Goal: Task Accomplishment & Management: Complete application form

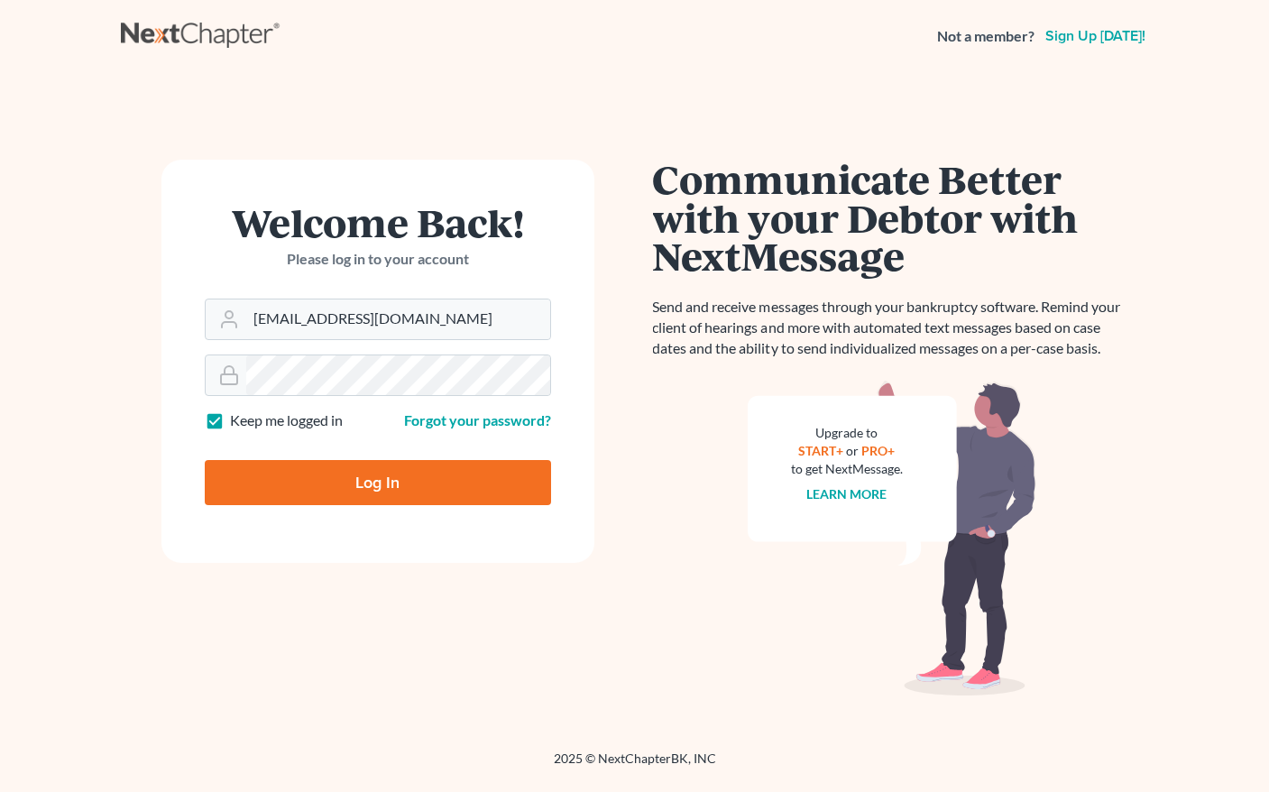
click at [342, 300] on input "[EMAIL_ADDRESS][DOMAIN_NAME]" at bounding box center [398, 319] width 304 height 40
click at [414, 488] on input "Log In" at bounding box center [378, 482] width 346 height 45
type input "Thinking..."
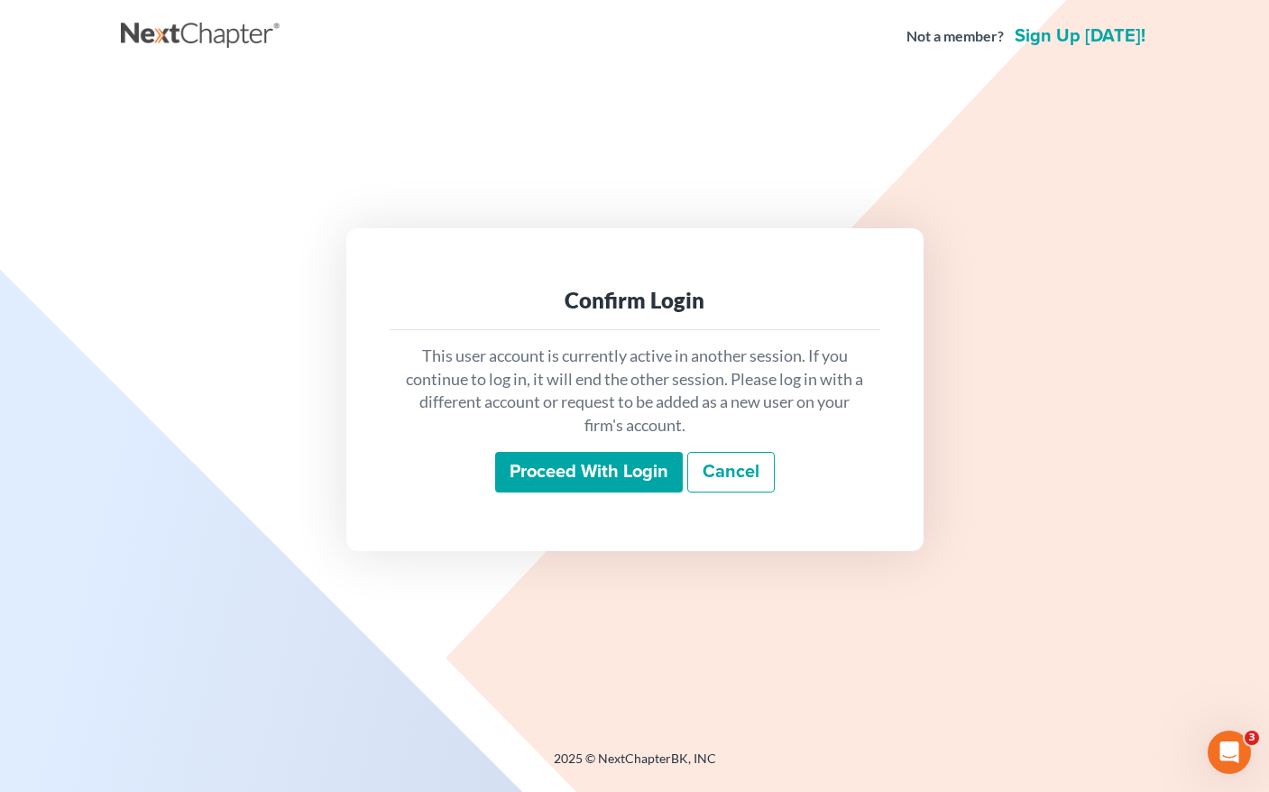
click at [618, 472] on input "Proceed with login" at bounding box center [589, 472] width 188 height 41
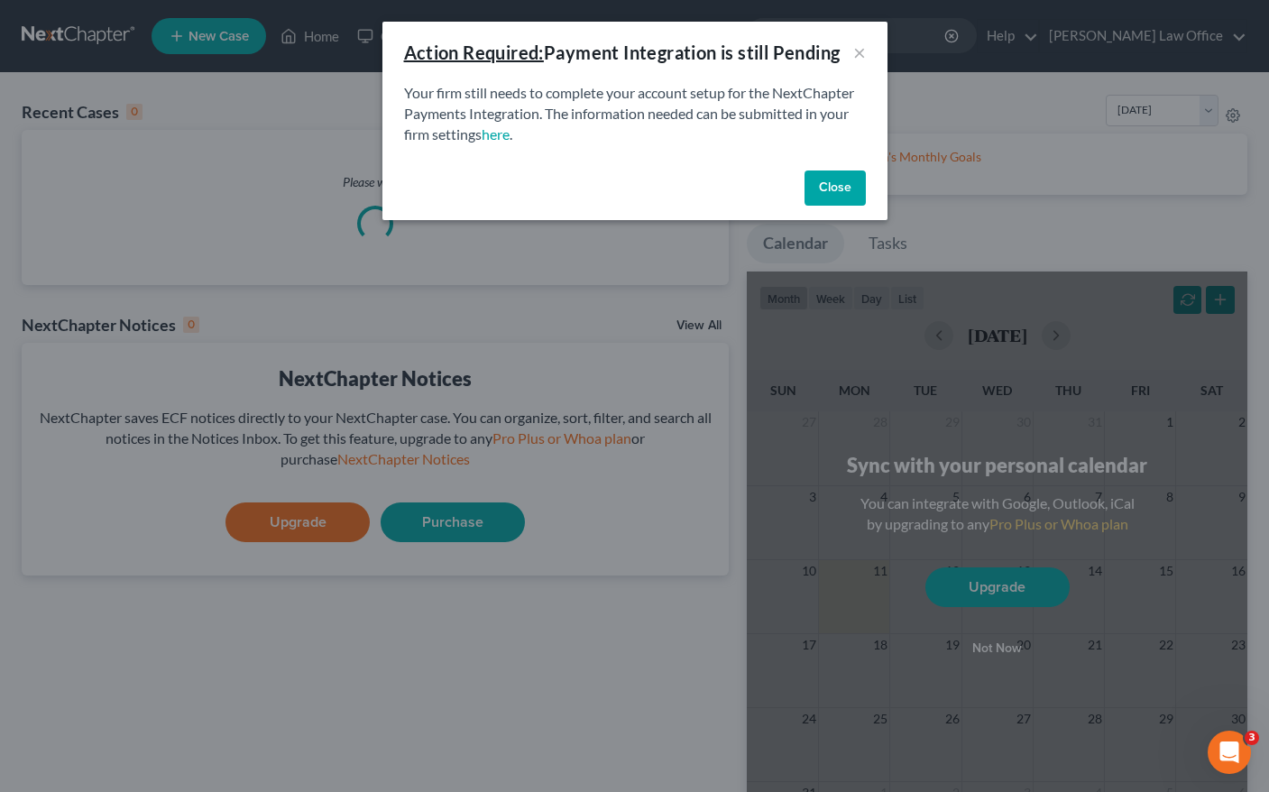
click at [855, 181] on button "Close" at bounding box center [834, 188] width 61 height 36
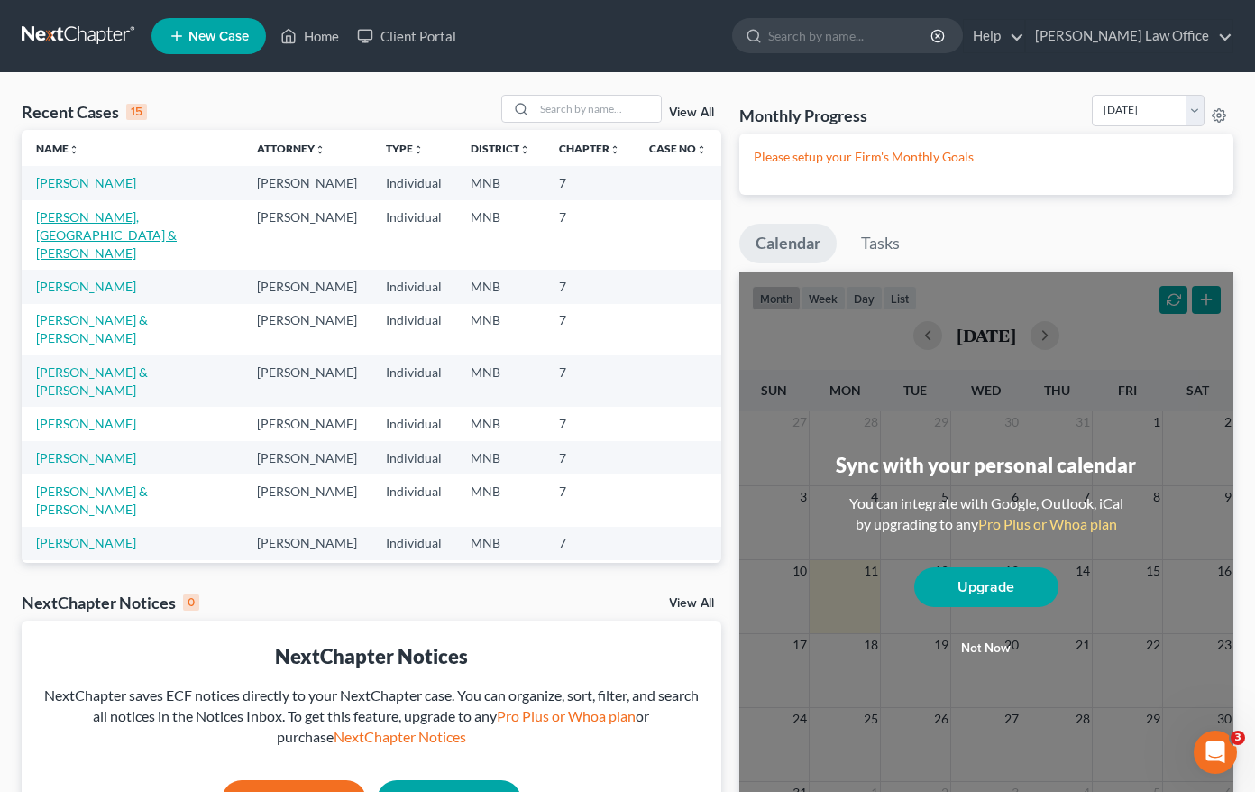
click at [132, 220] on link "[PERSON_NAME], [GEOGRAPHIC_DATA] & [PERSON_NAME]" at bounding box center [106, 234] width 141 height 51
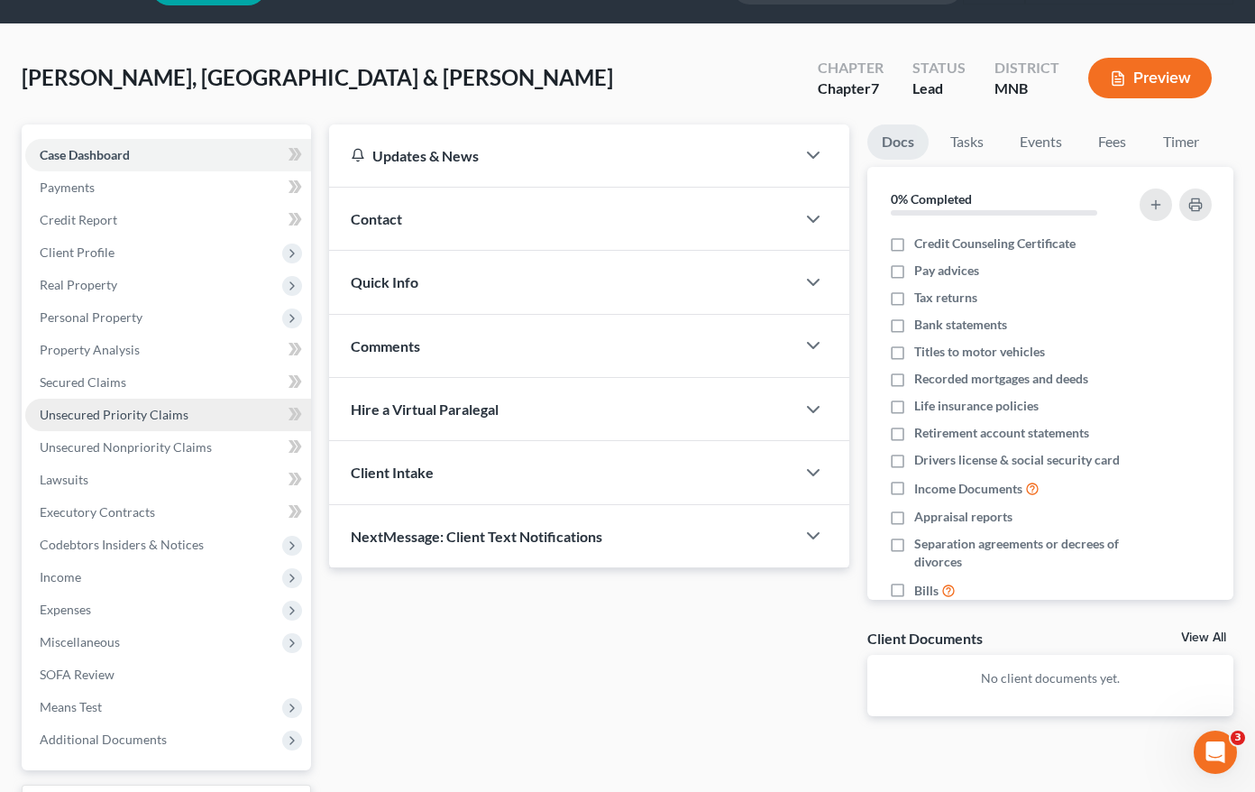
scroll to position [90, 0]
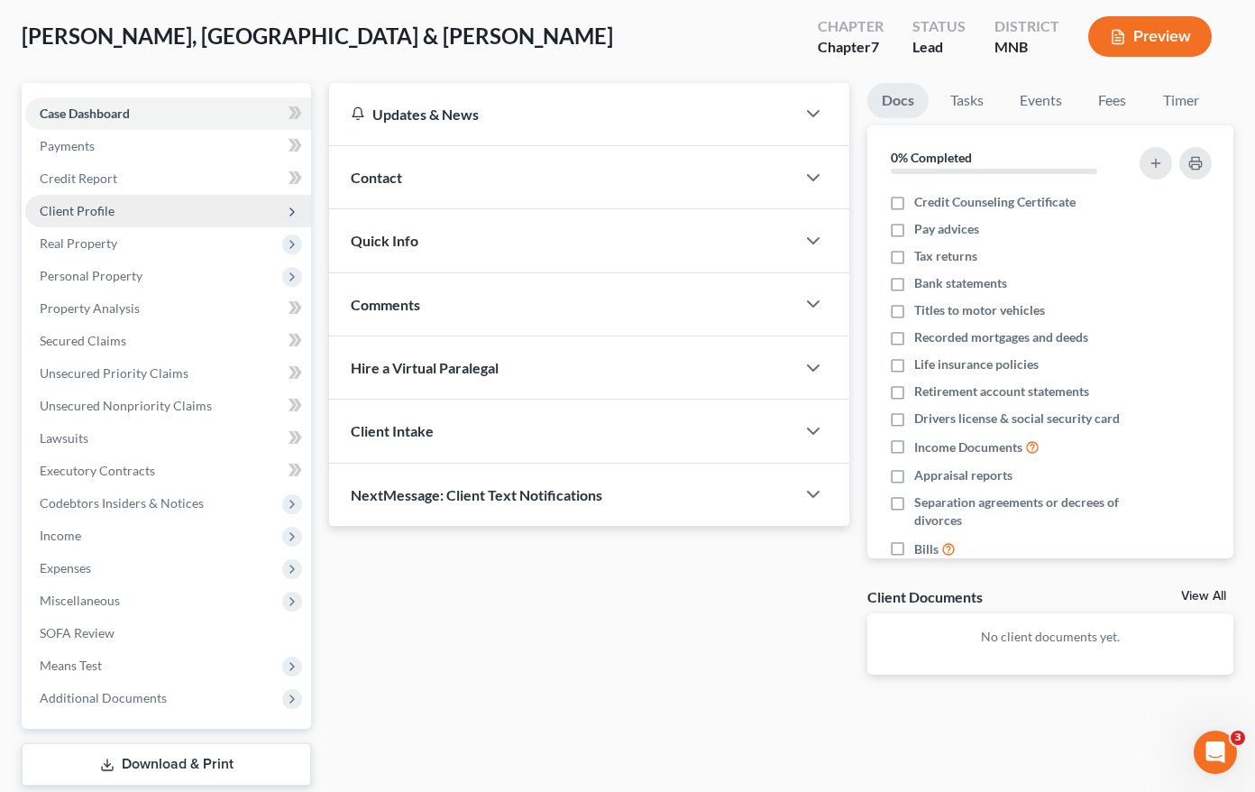
click at [293, 207] on icon at bounding box center [292, 212] width 14 height 14
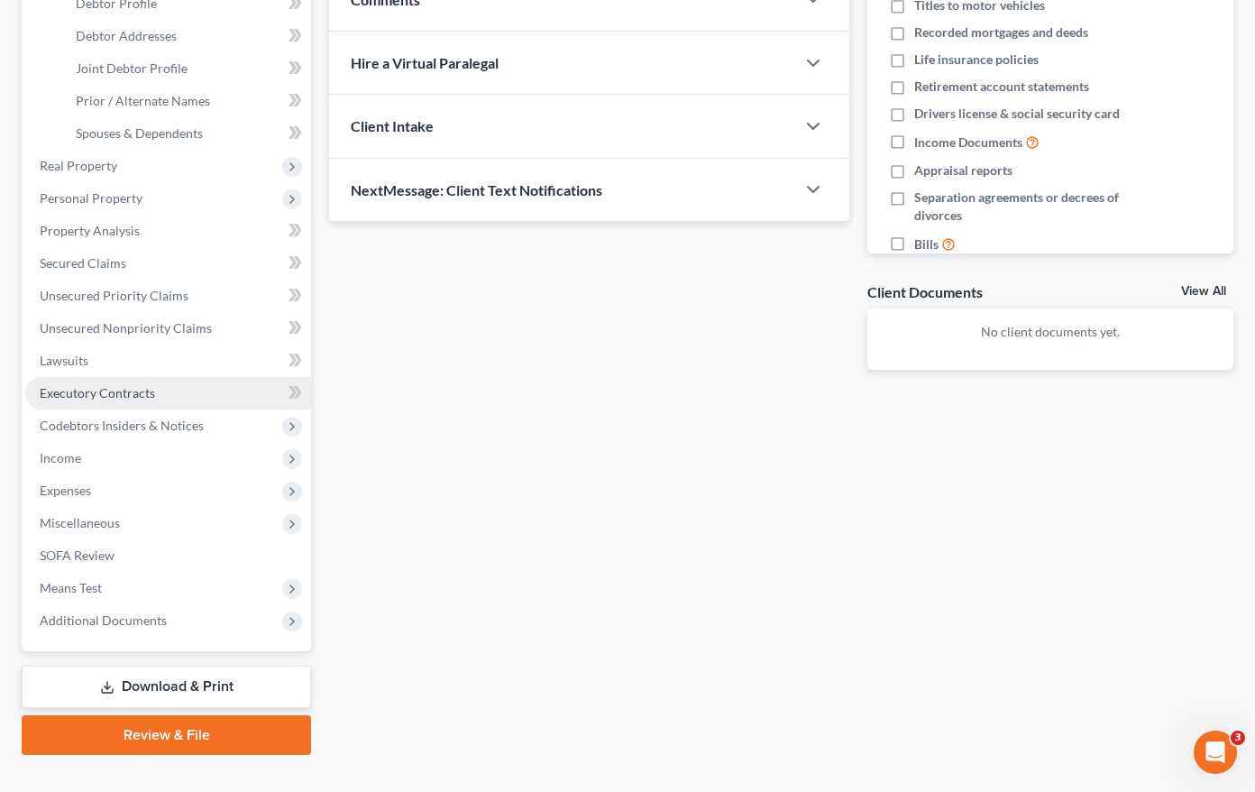
scroll to position [426, 0]
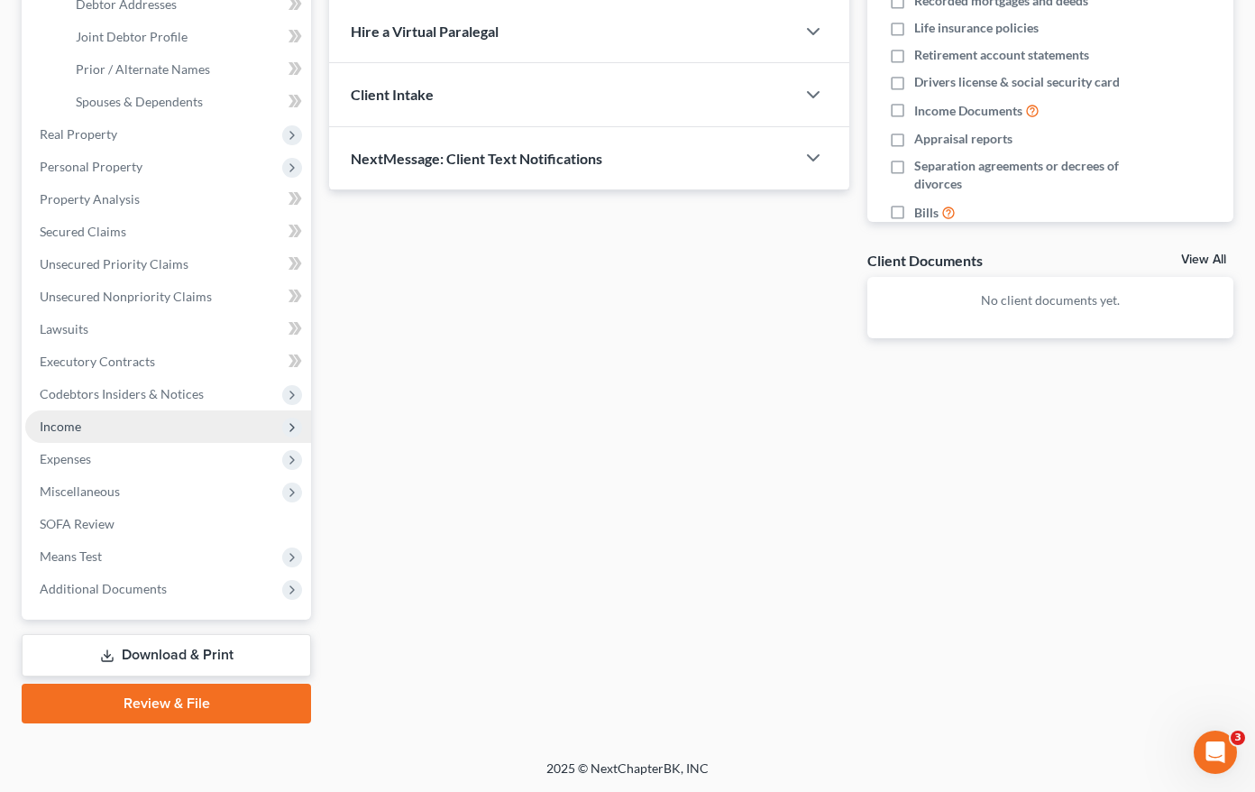
click at [294, 426] on polyline at bounding box center [292, 427] width 4 height 7
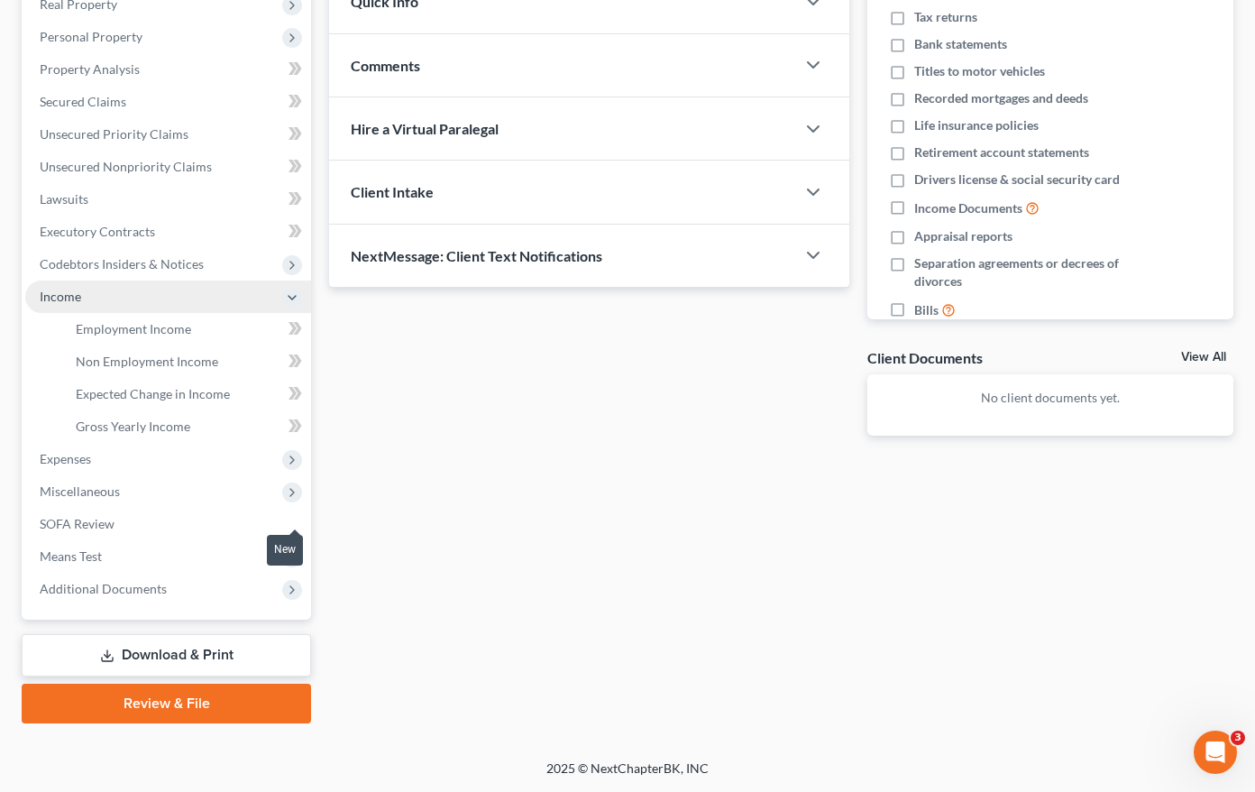
scroll to position [329, 0]
click at [214, 374] on link "Non Employment Income" at bounding box center [186, 361] width 250 height 32
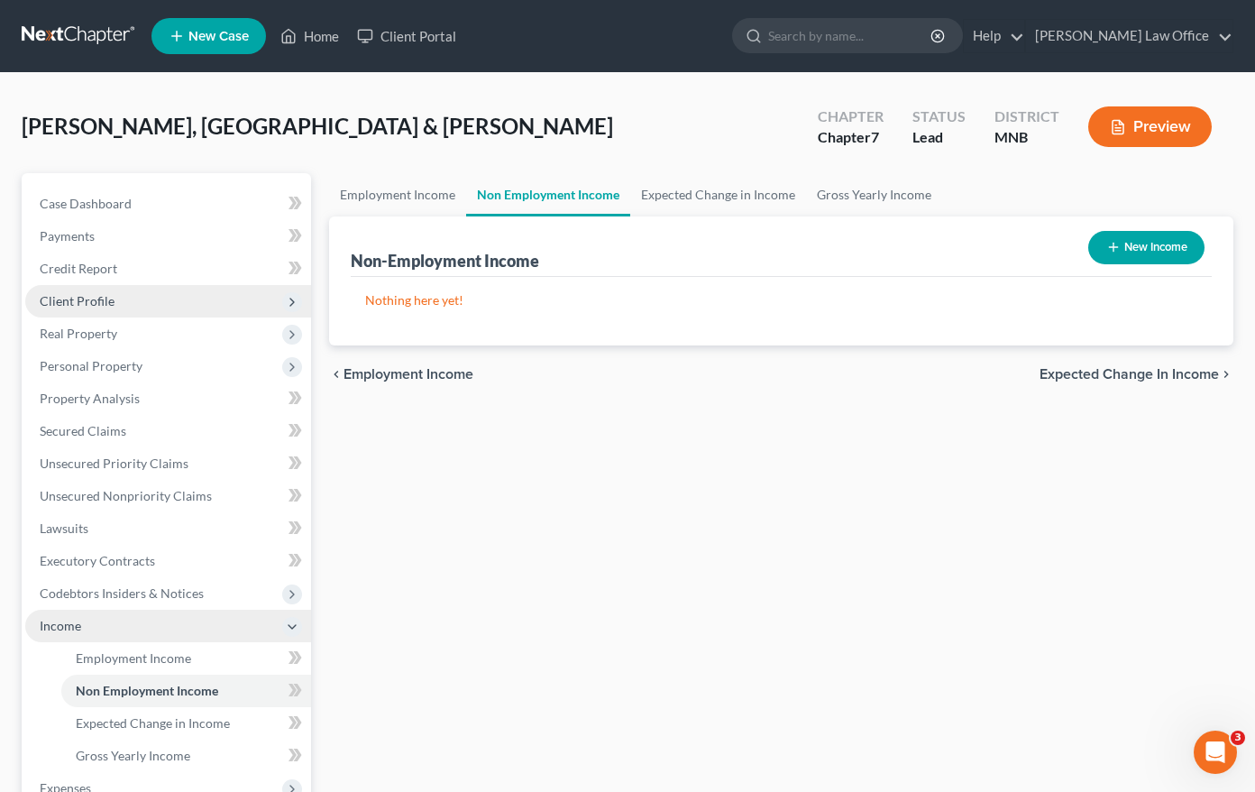
click at [1128, 250] on button "New Income" at bounding box center [1146, 247] width 116 height 33
select select "0"
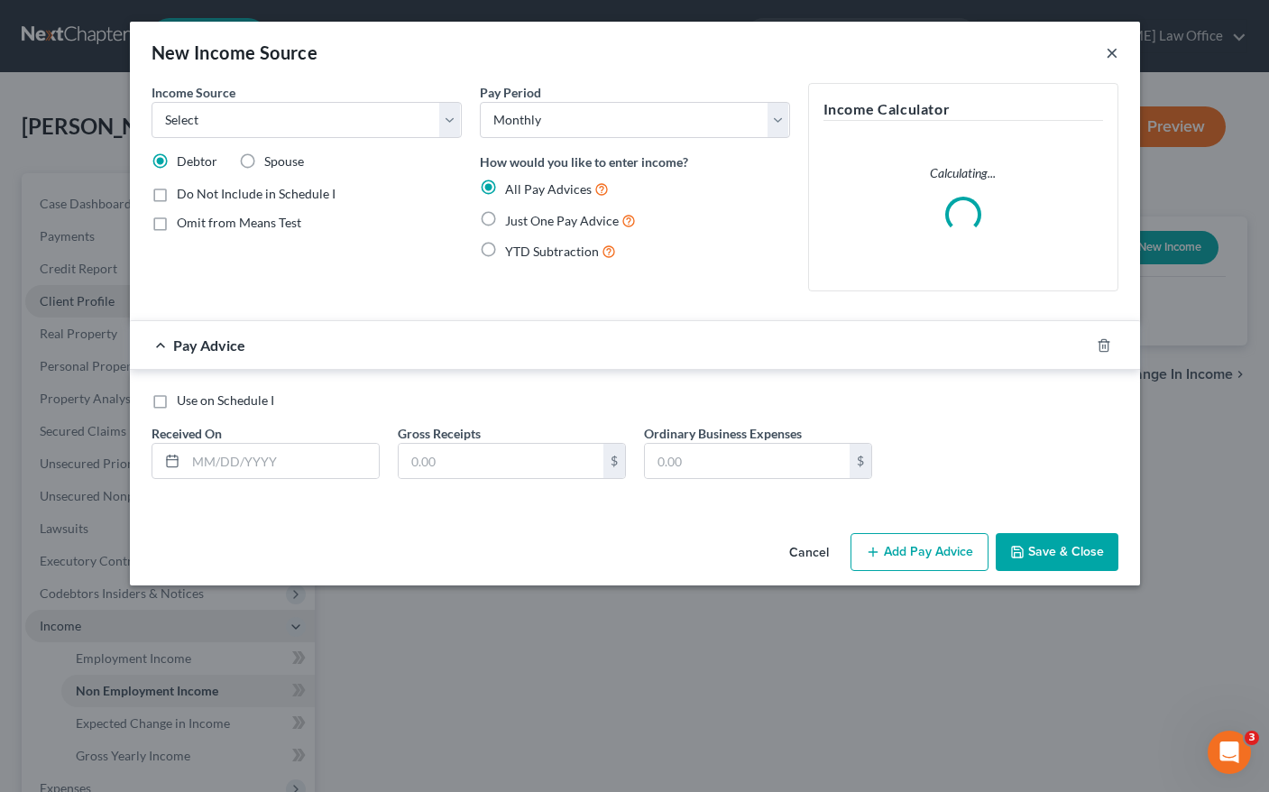
click at [1113, 54] on button "×" at bounding box center [1111, 52] width 13 height 22
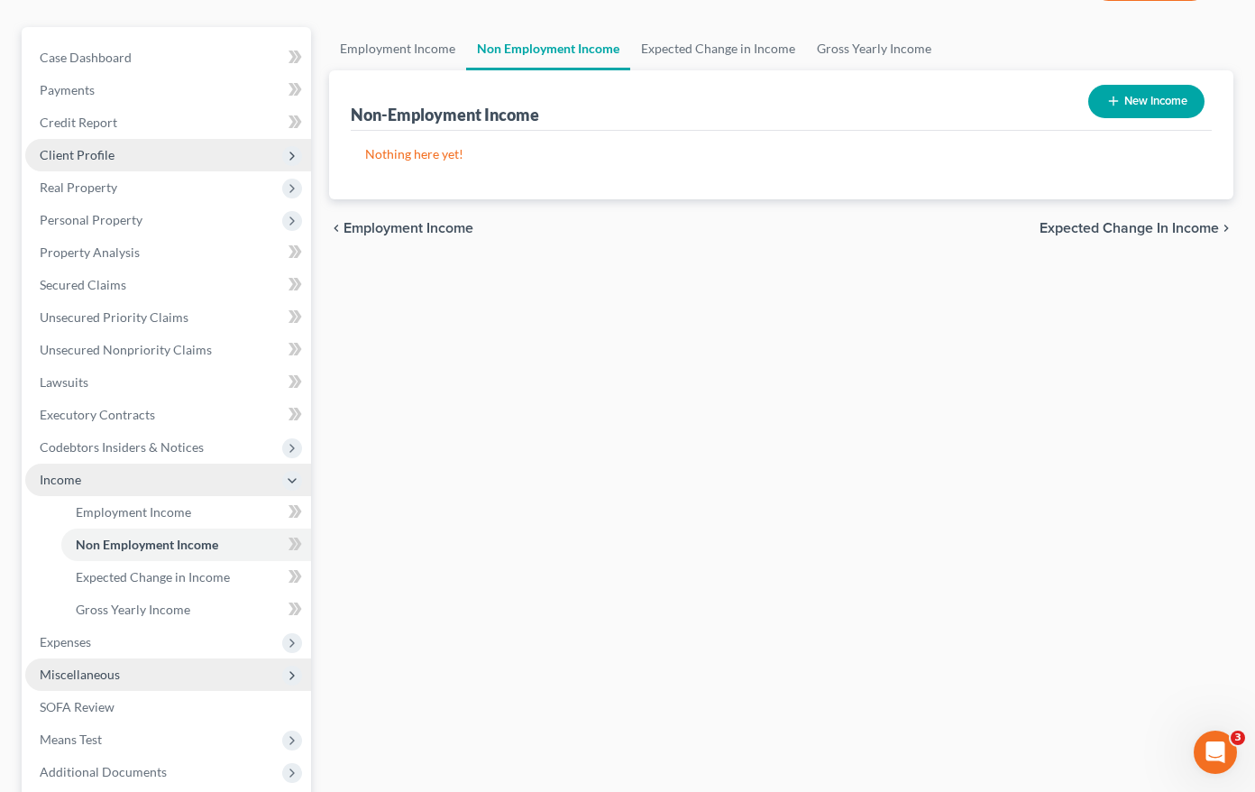
scroll to position [270, 0]
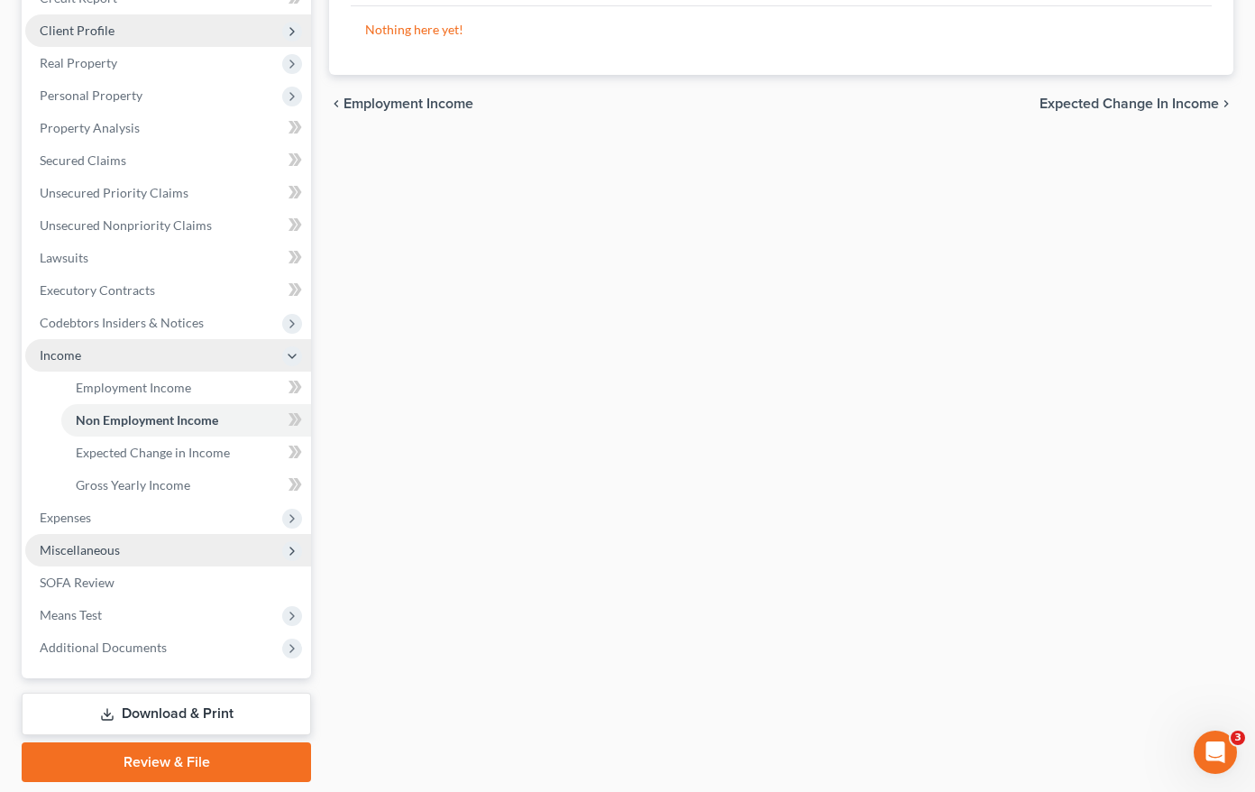
click at [298, 552] on icon at bounding box center [292, 551] width 14 height 14
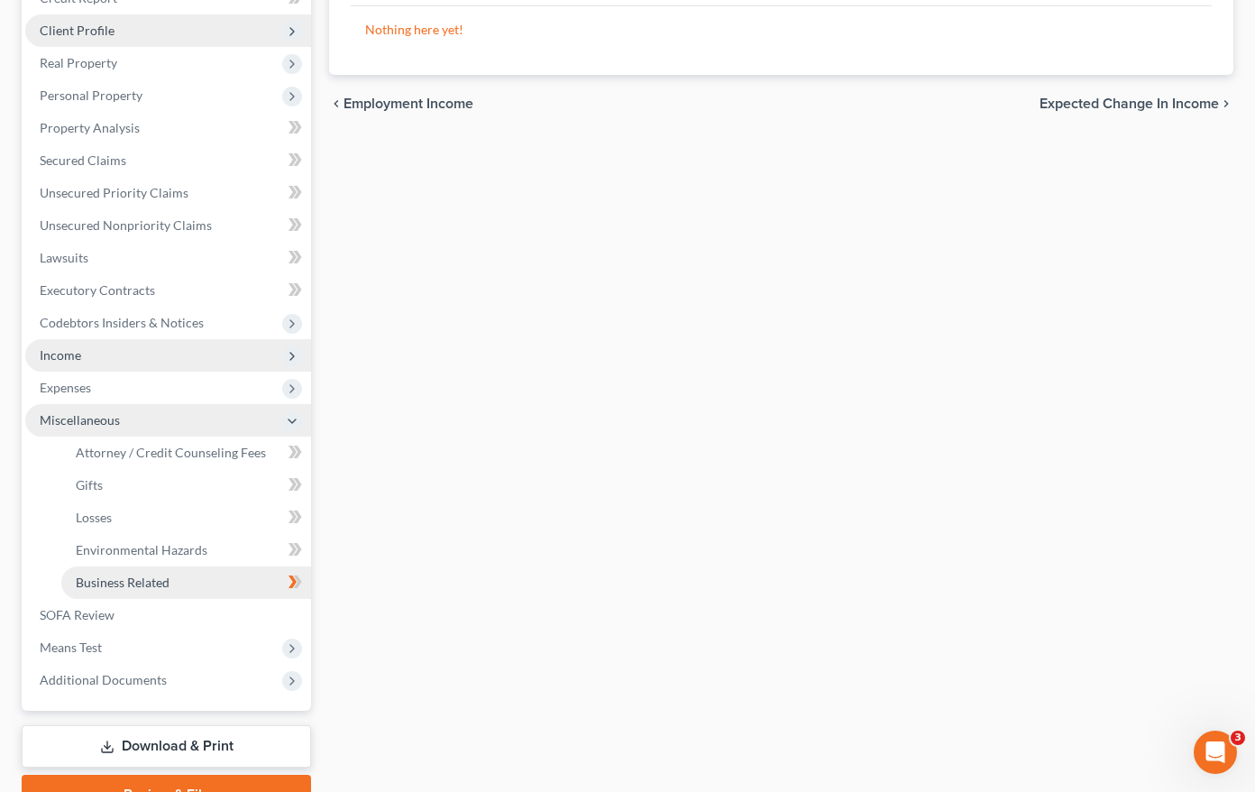
click at [147, 582] on span "Business Related" at bounding box center [123, 581] width 94 height 15
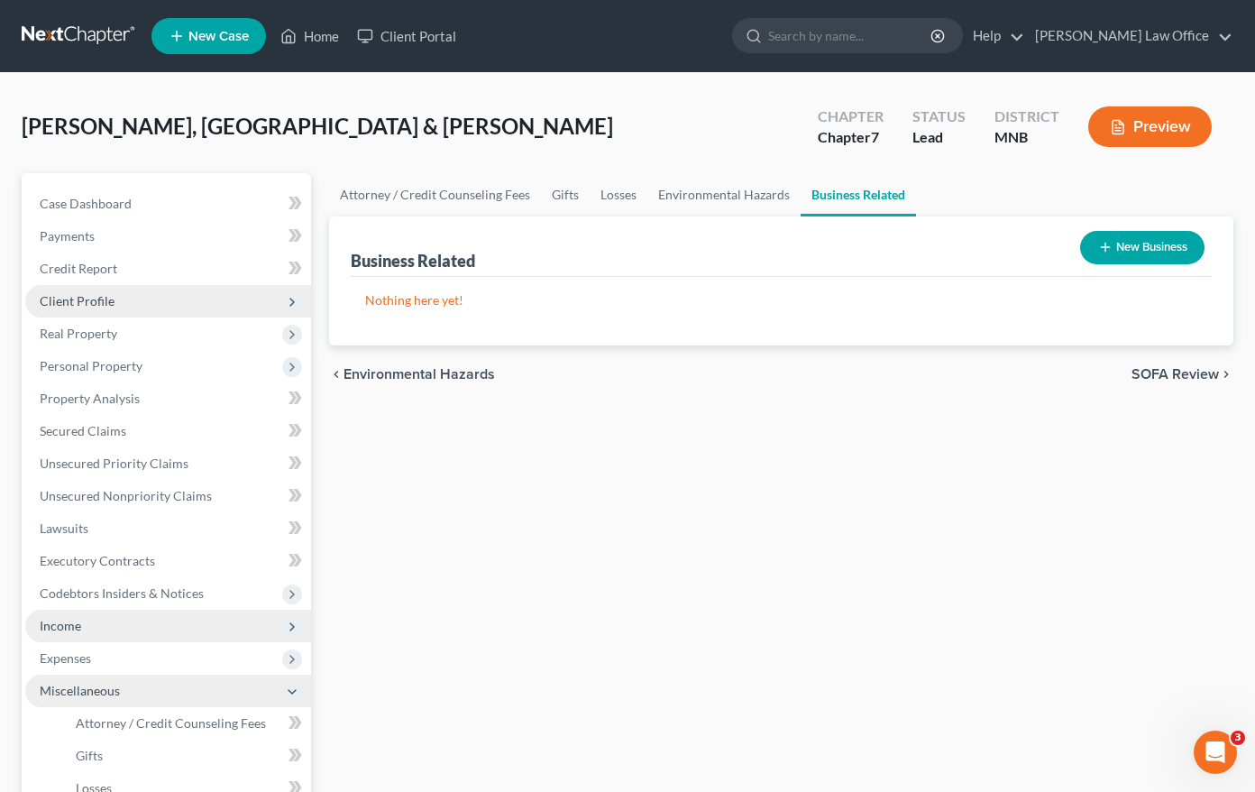
click at [1127, 241] on button "New Business" at bounding box center [1142, 247] width 124 height 33
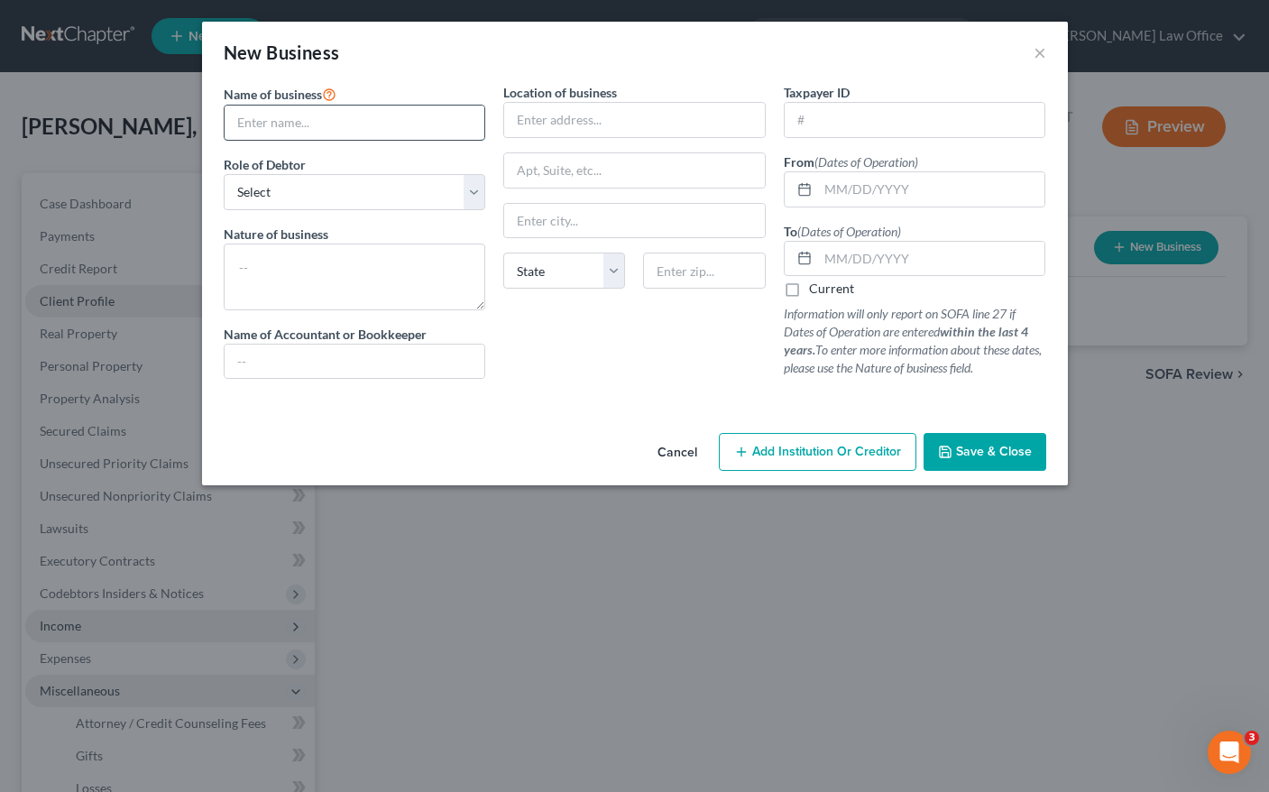
click at [311, 123] on input "text" at bounding box center [354, 122] width 261 height 34
click at [587, 85] on label "Location of business" at bounding box center [560, 92] width 114 height 19
click at [350, 116] on input "Unique Hair & Ink" at bounding box center [354, 122] width 261 height 34
type input "Unique Hair & Ink, LLC"
click at [299, 173] on label "Role of Debtor *" at bounding box center [265, 164] width 82 height 19
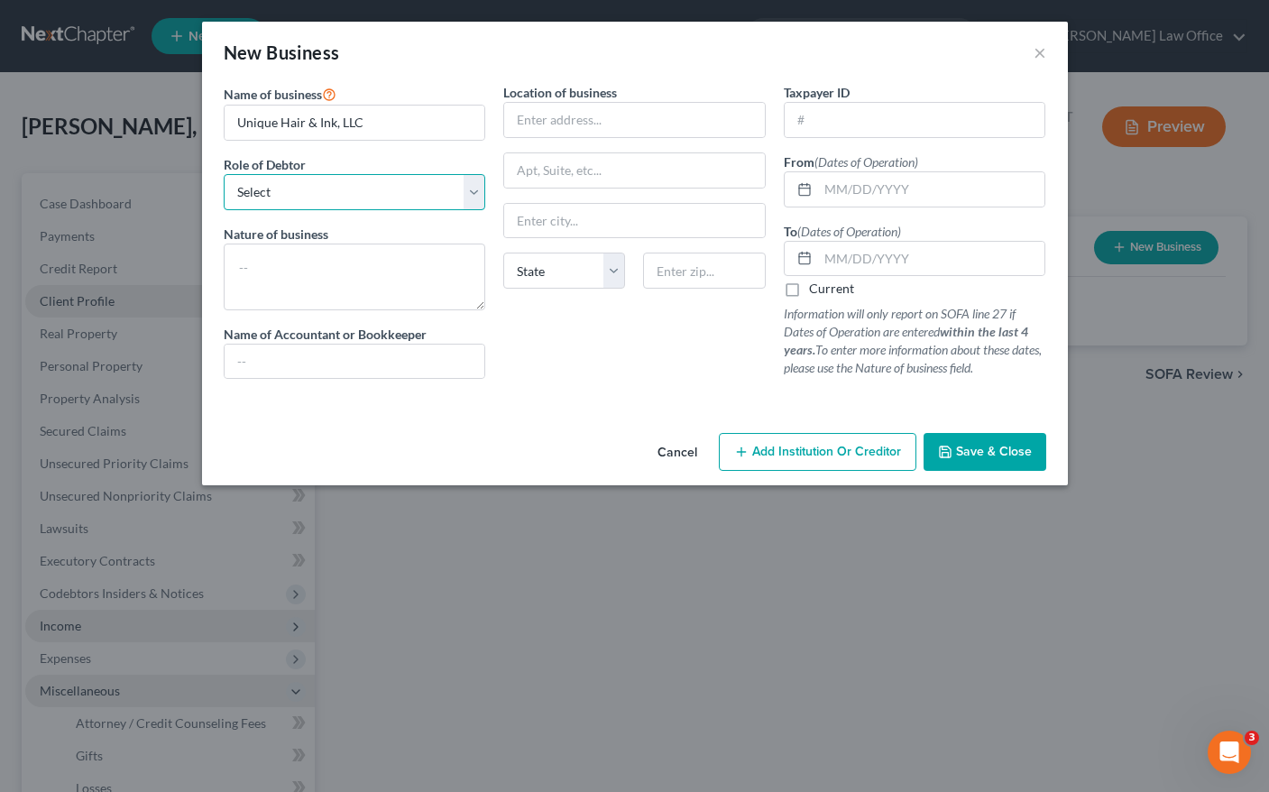
click at [381, 197] on select "Select A member of a limited liability company (LLC) or limited liability partn…" at bounding box center [355, 192] width 262 height 36
select select "partner"
click at [224, 174] on select "Select A member of a limited liability company (LLC) or limited liability partn…" at bounding box center [355, 192] width 262 height 36
click at [389, 260] on textarea at bounding box center [355, 276] width 262 height 67
type textarea "H"
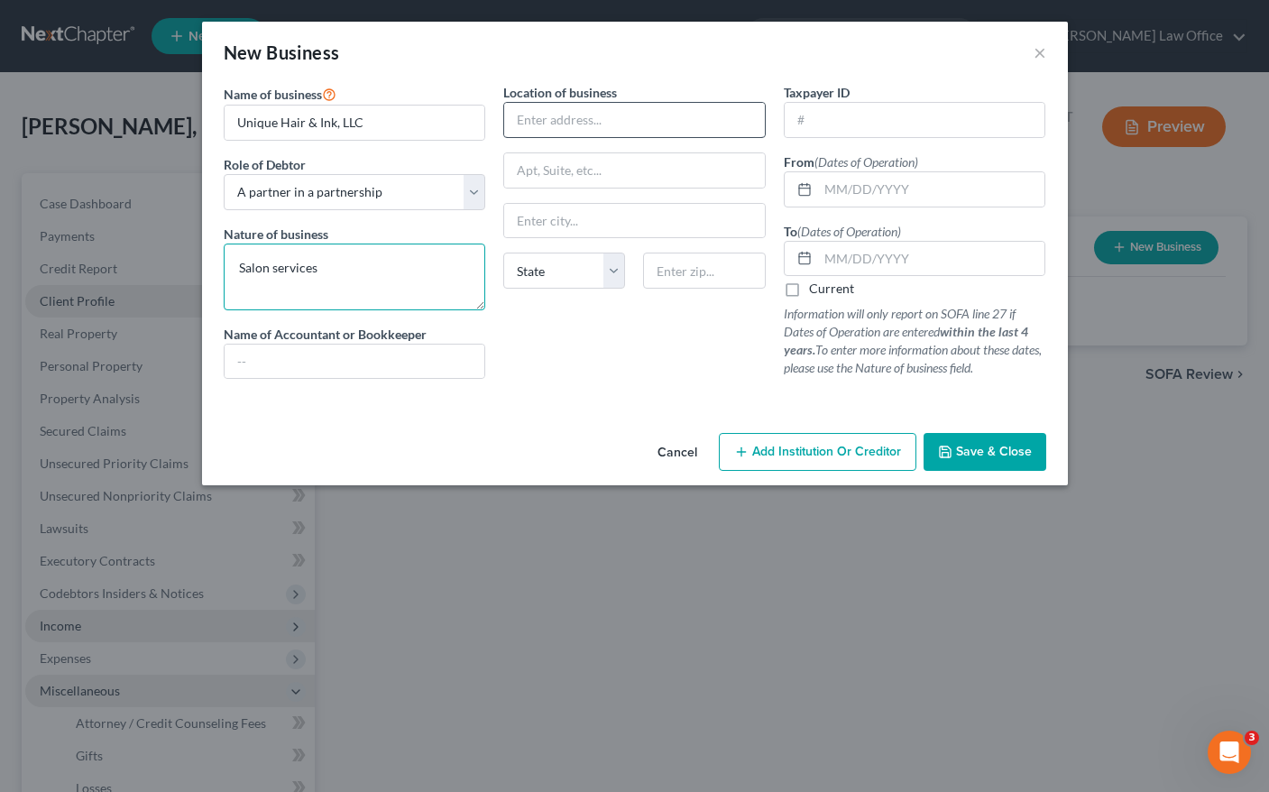
type textarea "Salon services"
click at [605, 121] on input "text" at bounding box center [634, 120] width 261 height 34
type input "[STREET_ADDRESS]"
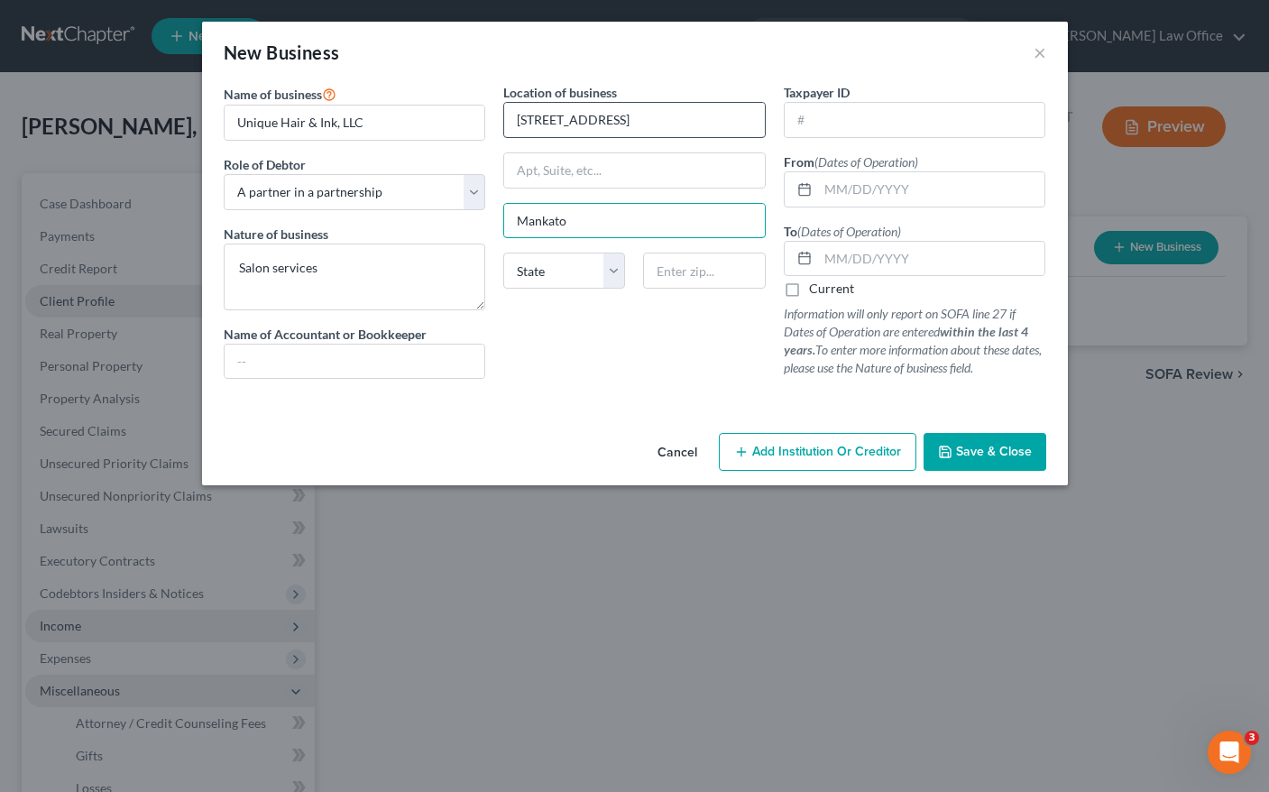
type input "Mankato"
select select "24"
type input "56003"
click at [512, 215] on input "Mankato" at bounding box center [634, 221] width 261 height 34
type input "[GEOGRAPHIC_DATA]"
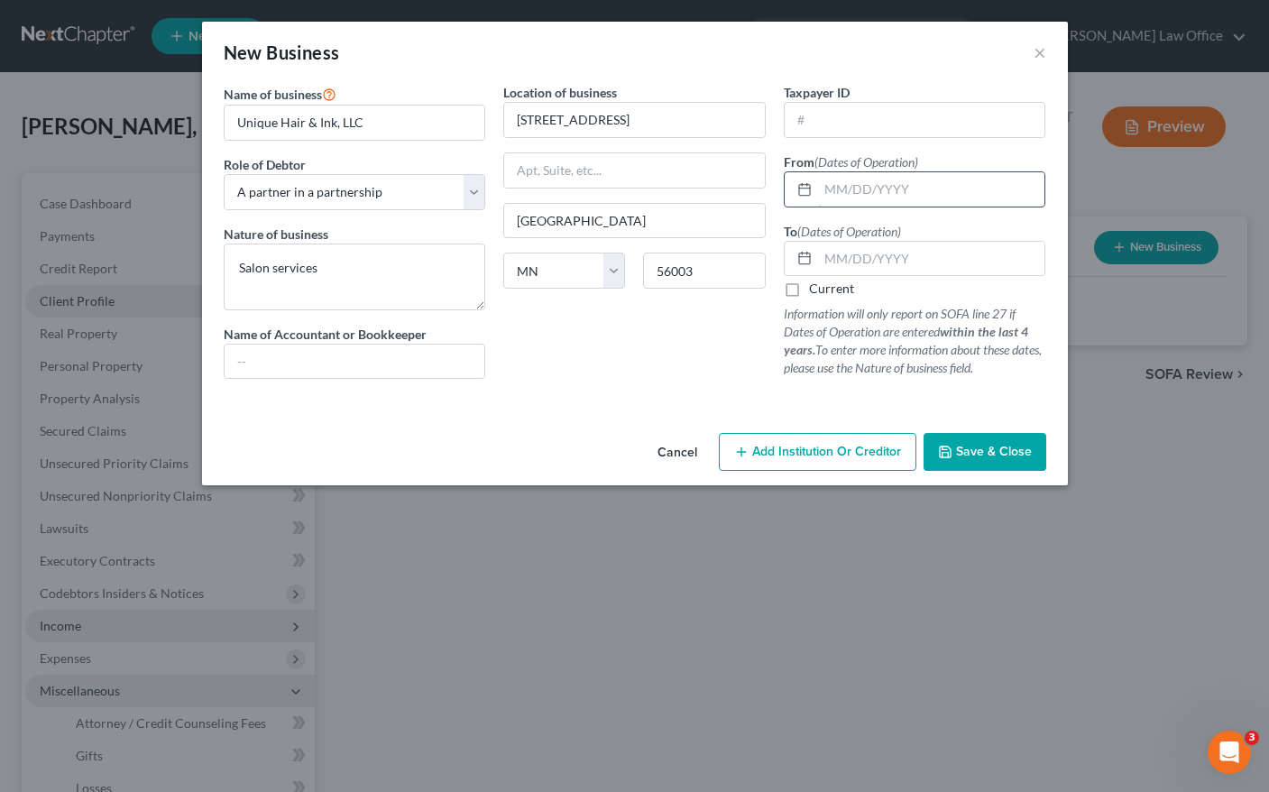
click at [836, 197] on input "text" at bounding box center [931, 189] width 227 height 34
type input "2024"
click at [872, 193] on input "2024" at bounding box center [931, 189] width 227 height 34
click at [849, 99] on label "Taxpayer ID" at bounding box center [816, 92] width 66 height 19
click at [843, 200] on input "2024" at bounding box center [931, 189] width 227 height 34
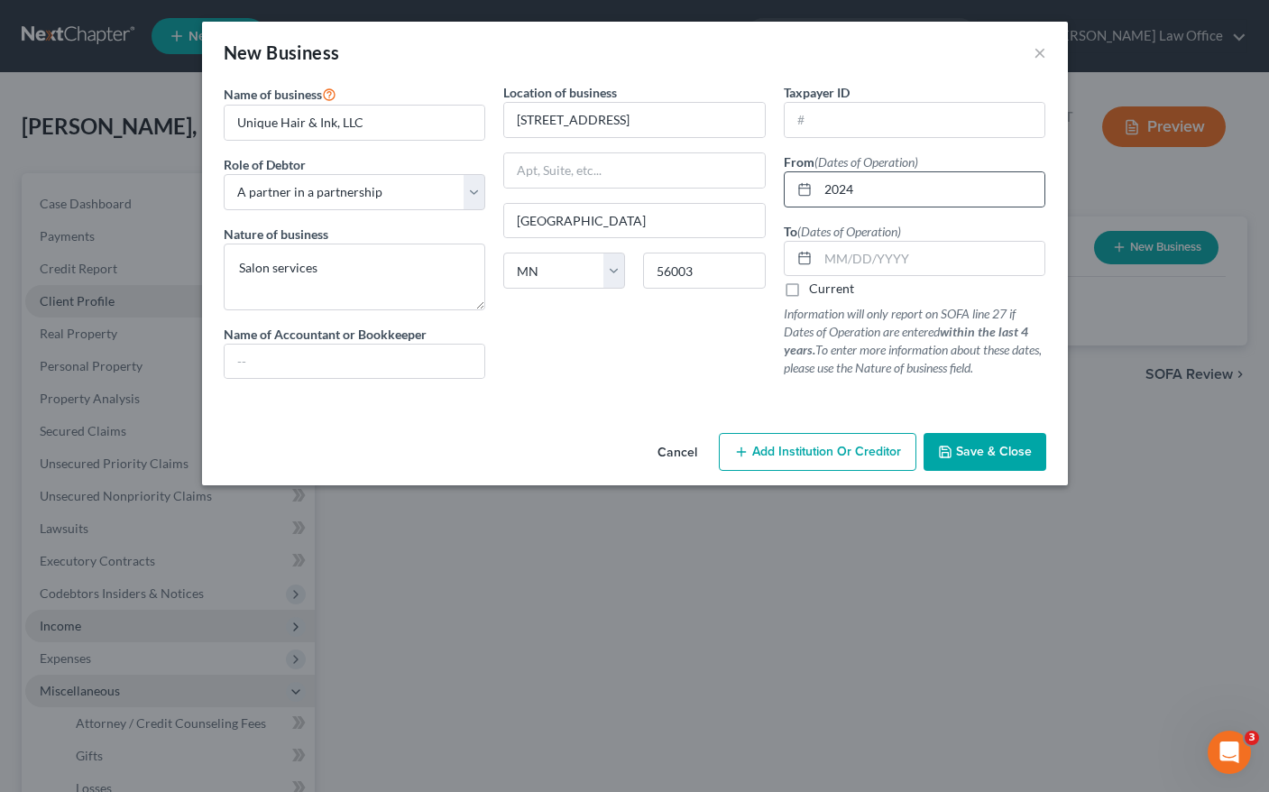
click at [785, 189] on div at bounding box center [800, 189] width 33 height 34
click at [802, 190] on icon at bounding box center [804, 189] width 14 height 14
click at [863, 195] on input "2024" at bounding box center [931, 189] width 227 height 34
drag, startPoint x: 848, startPoint y: 189, endPoint x: 762, endPoint y: 185, distance: 86.7
click at [762, 185] on div "Name of business * Unique Hair & Ink, LLC Role of Debtor * Select A member of a…" at bounding box center [635, 245] width 840 height 325
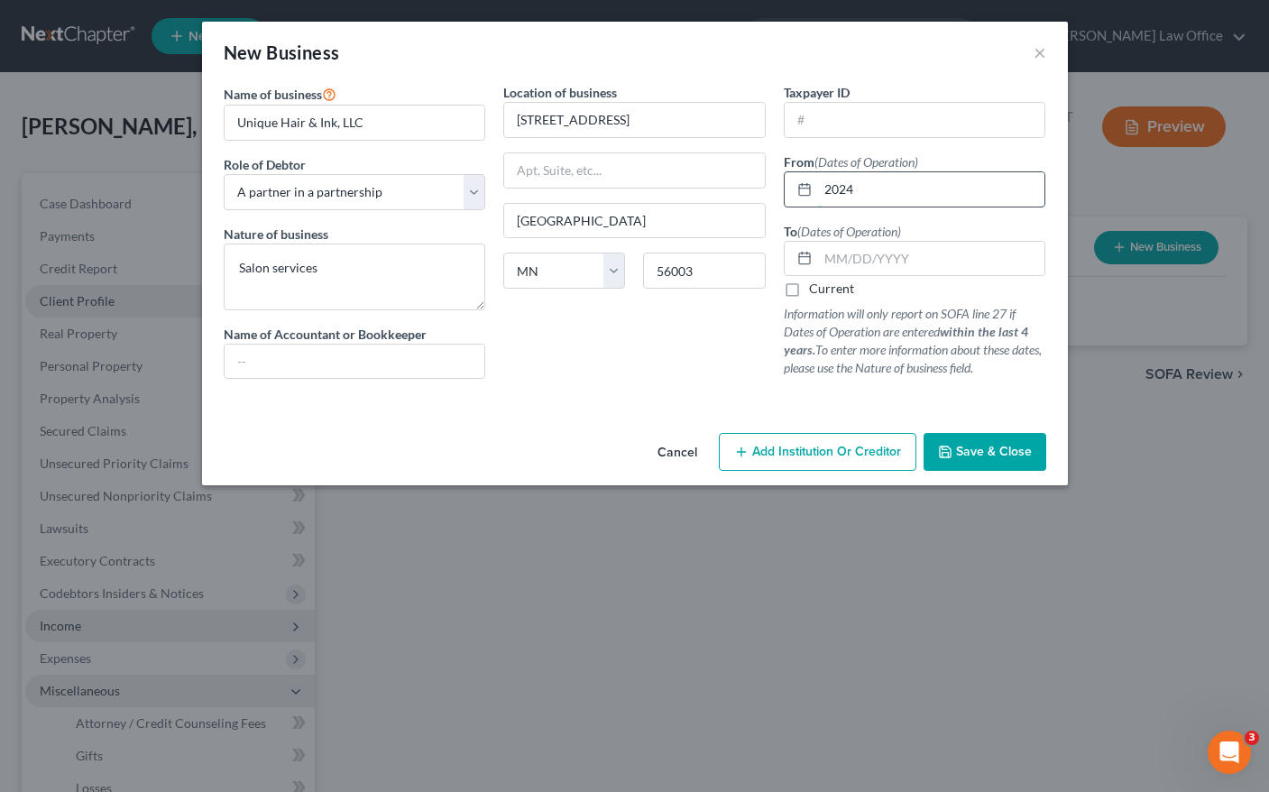
drag, startPoint x: 864, startPoint y: 180, endPoint x: 800, endPoint y: 183, distance: 64.1
click at [800, 183] on div "2024" at bounding box center [914, 189] width 262 height 36
click at [849, 188] on input "08102020" at bounding box center [931, 189] width 227 height 34
click at [876, 190] on input "08102020" at bounding box center [931, 189] width 227 height 34
click at [803, 188] on line at bounding box center [804, 188] width 11 height 0
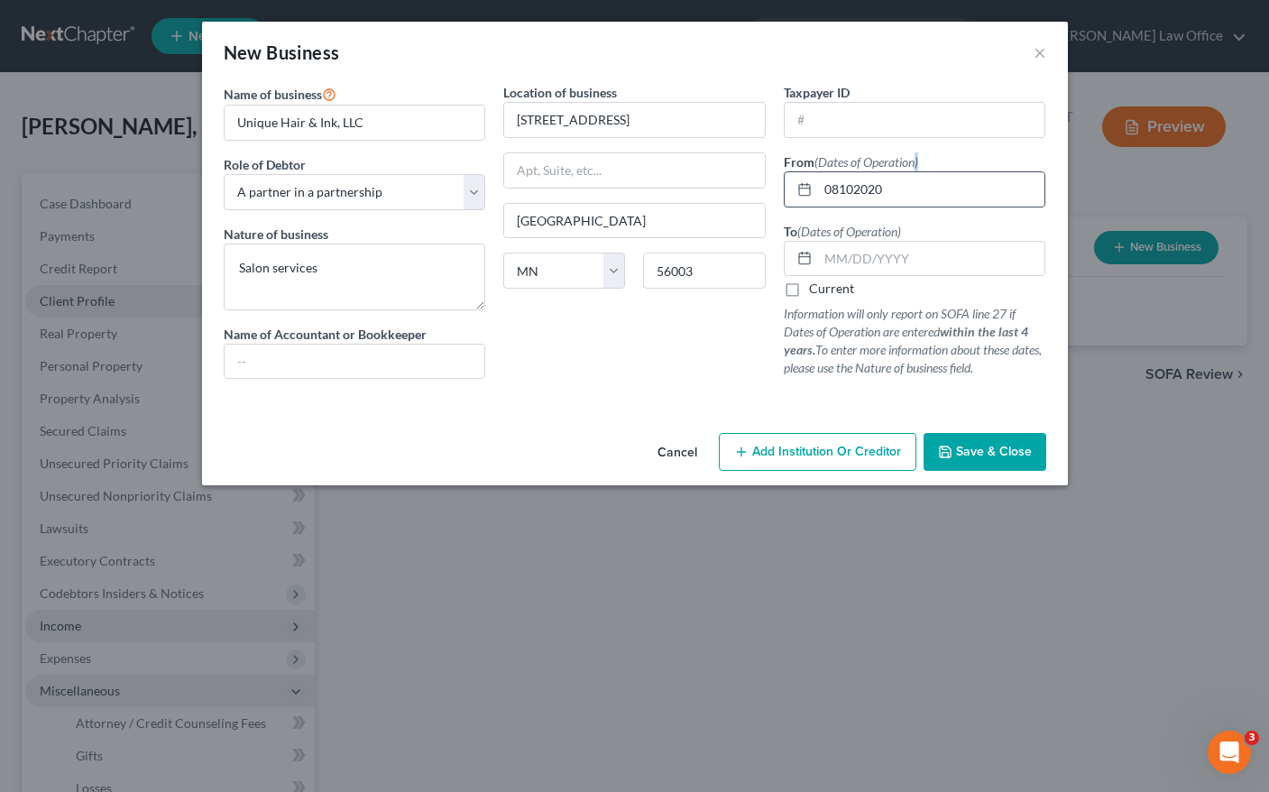
click at [803, 188] on line at bounding box center [804, 188] width 11 height 0
click at [893, 190] on input "08102020" at bounding box center [931, 189] width 227 height 34
click at [840, 191] on input "08102020" at bounding box center [931, 189] width 227 height 34
type input "[DATE]"
click at [809, 293] on label "Current" at bounding box center [831, 288] width 45 height 18
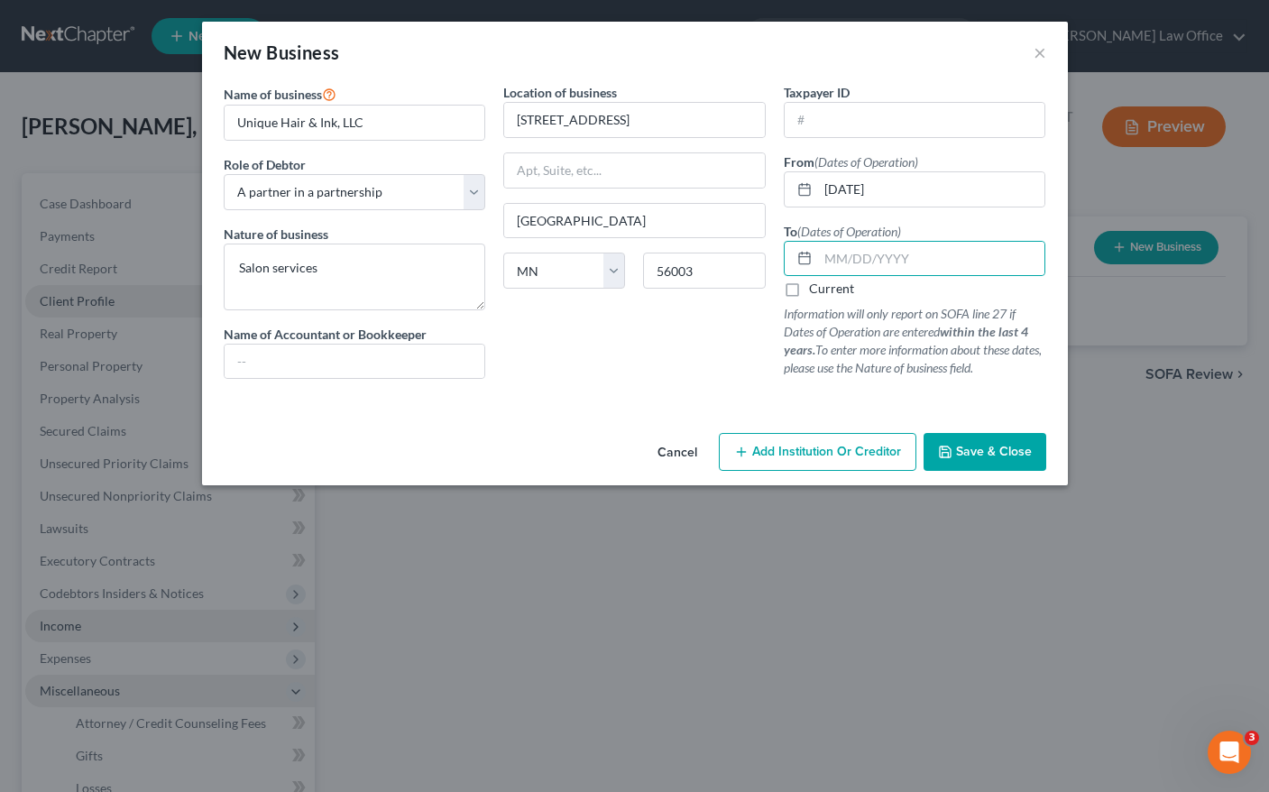
click at [816, 291] on input "Current" at bounding box center [822, 285] width 12 height 12
checkbox input "true"
click at [1011, 451] on span "Save & Close" at bounding box center [994, 451] width 76 height 15
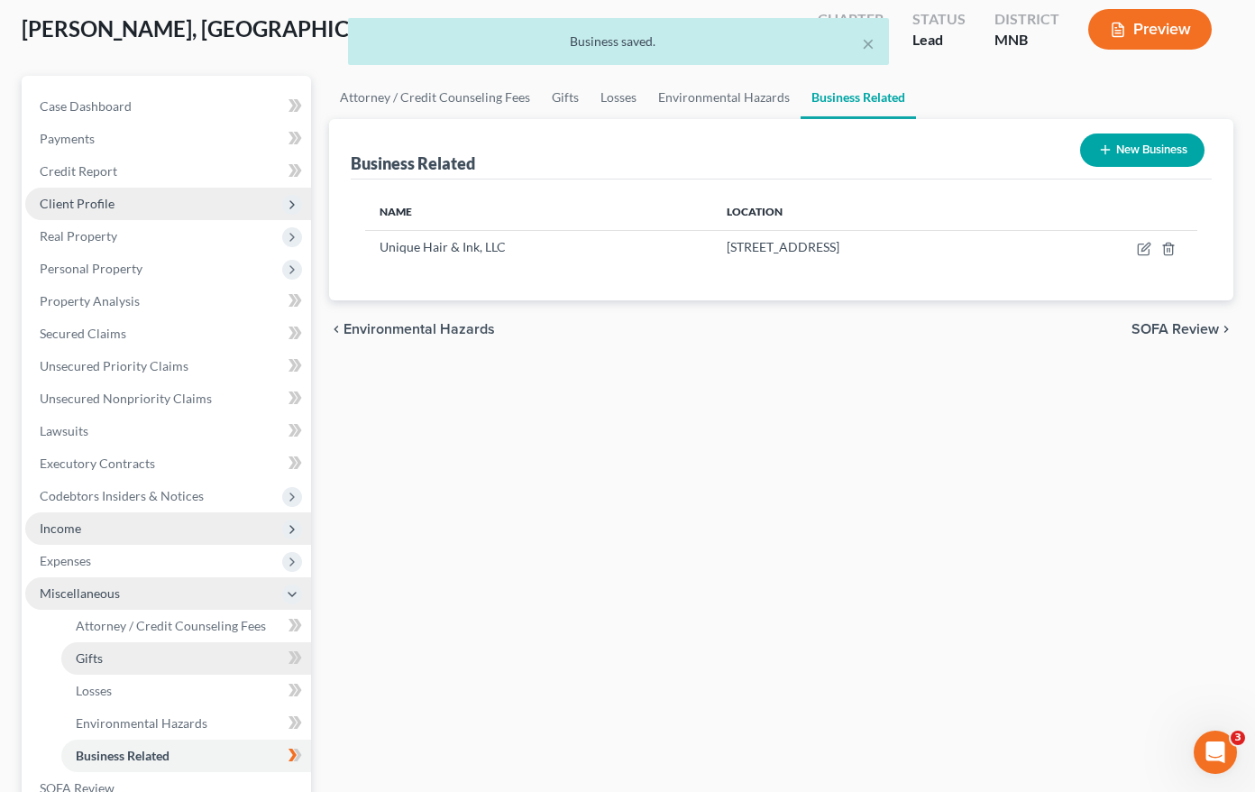
scroll to position [362, 0]
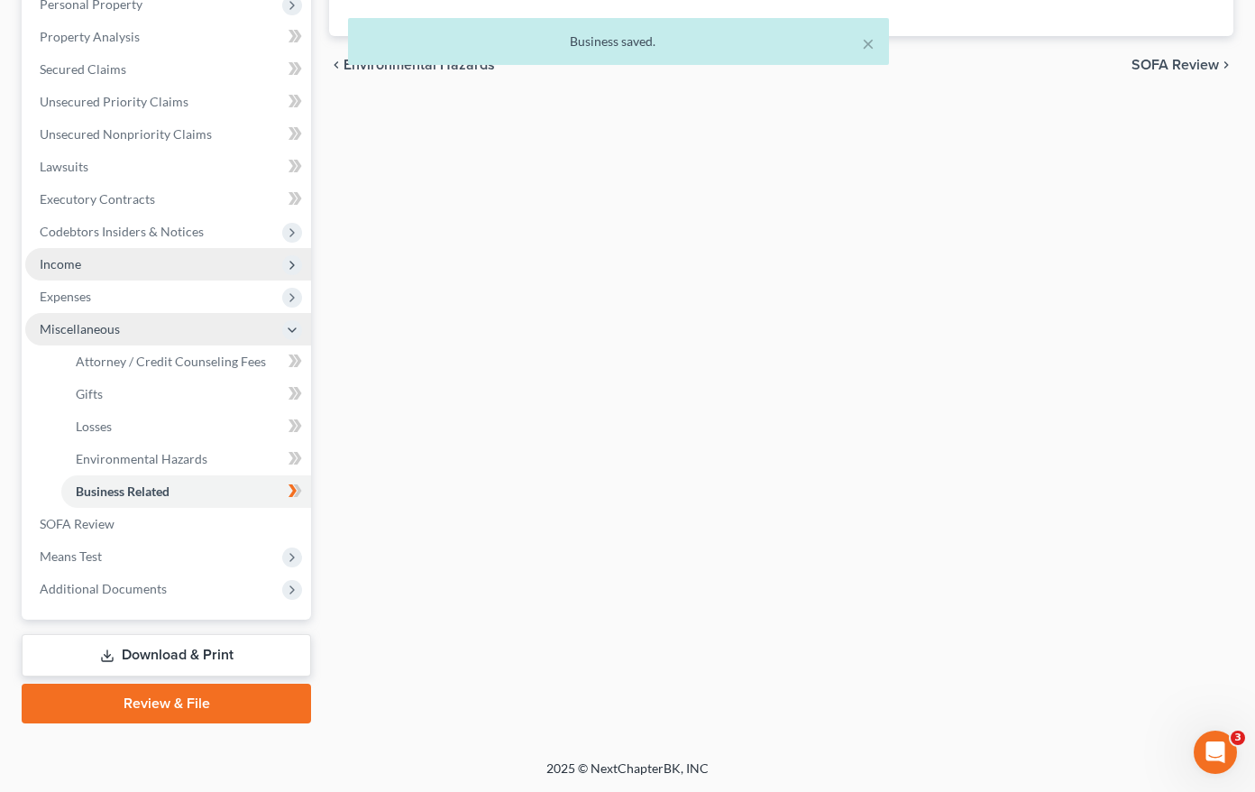
click at [164, 659] on link "Download & Print" at bounding box center [166, 655] width 289 height 42
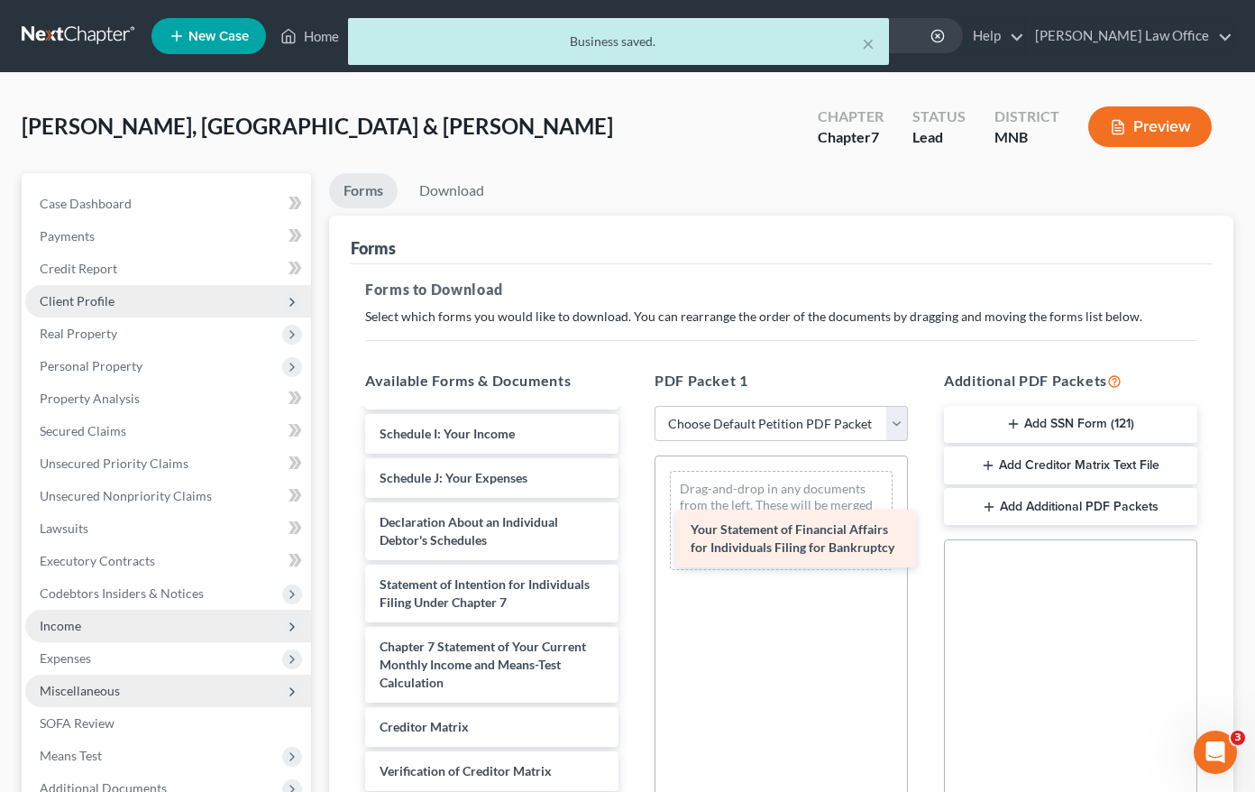
scroll to position [476, 0]
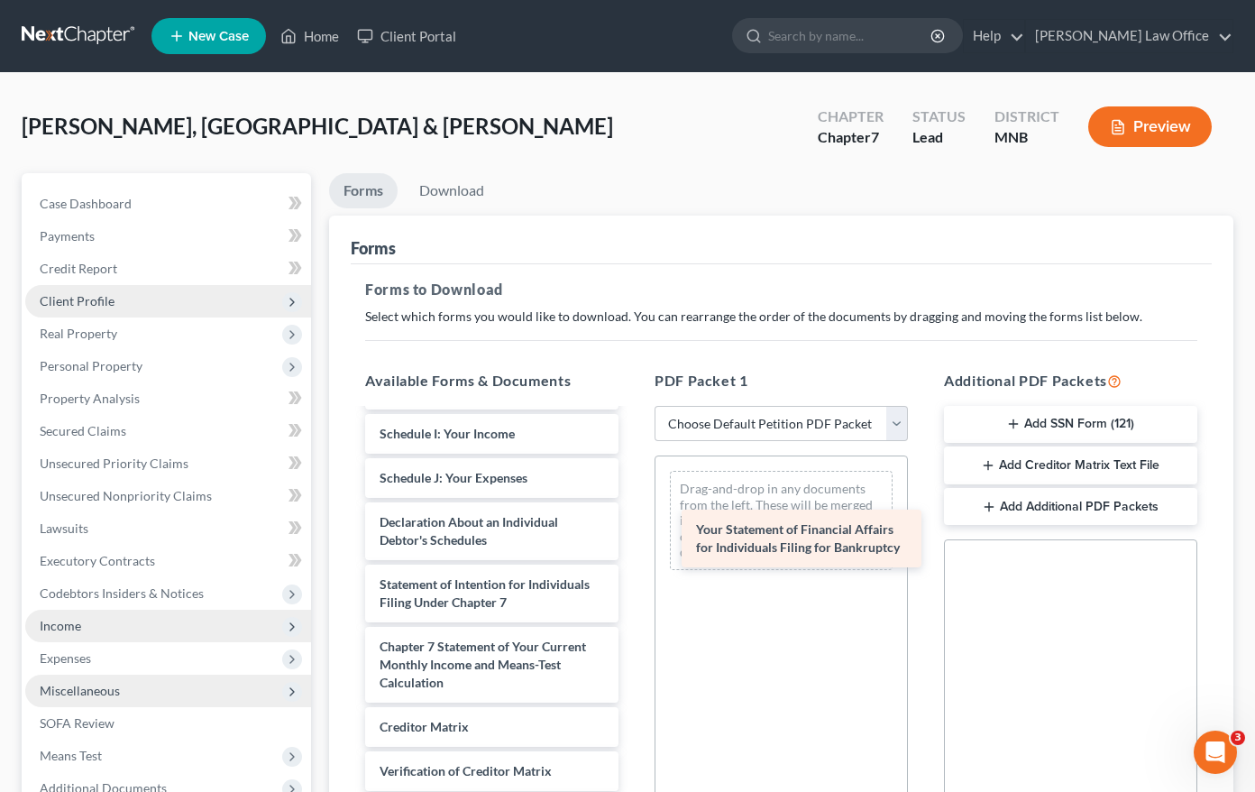
drag, startPoint x: 515, startPoint y: 508, endPoint x: 831, endPoint y: 534, distance: 317.5
click at [633, 534] on div "Your Statement of Financial Affairs for Individuals Filing for Bankruptcy Volun…" at bounding box center [492, 433] width 282 height 927
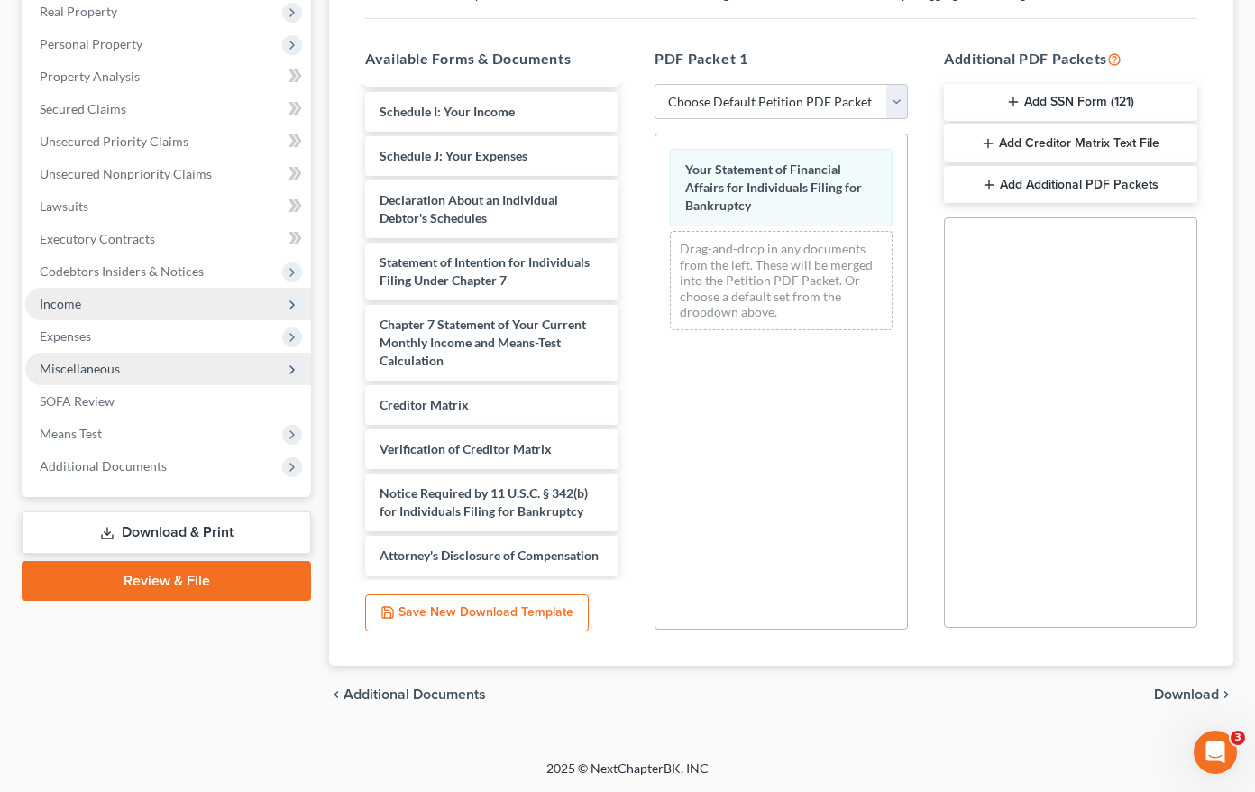
click at [1186, 700] on span "Download" at bounding box center [1186, 694] width 65 height 14
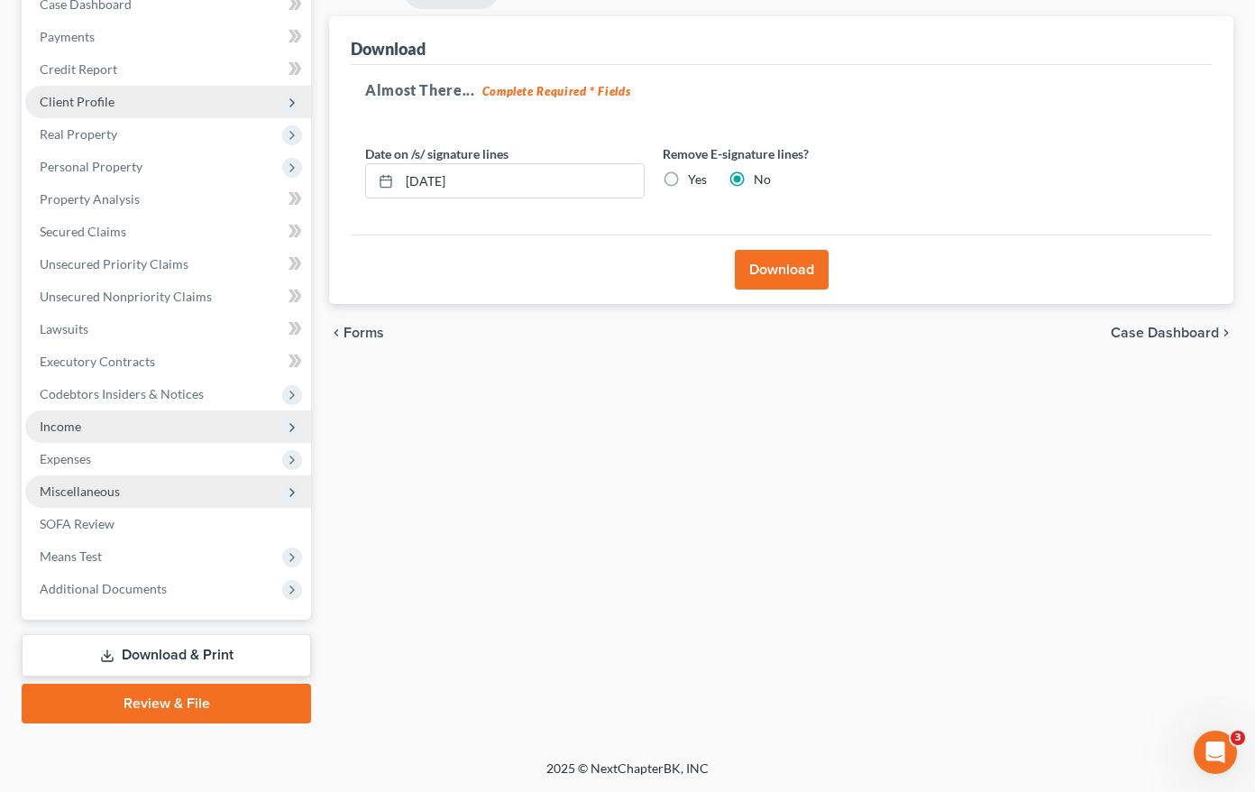
click at [757, 274] on button "Download" at bounding box center [782, 270] width 94 height 40
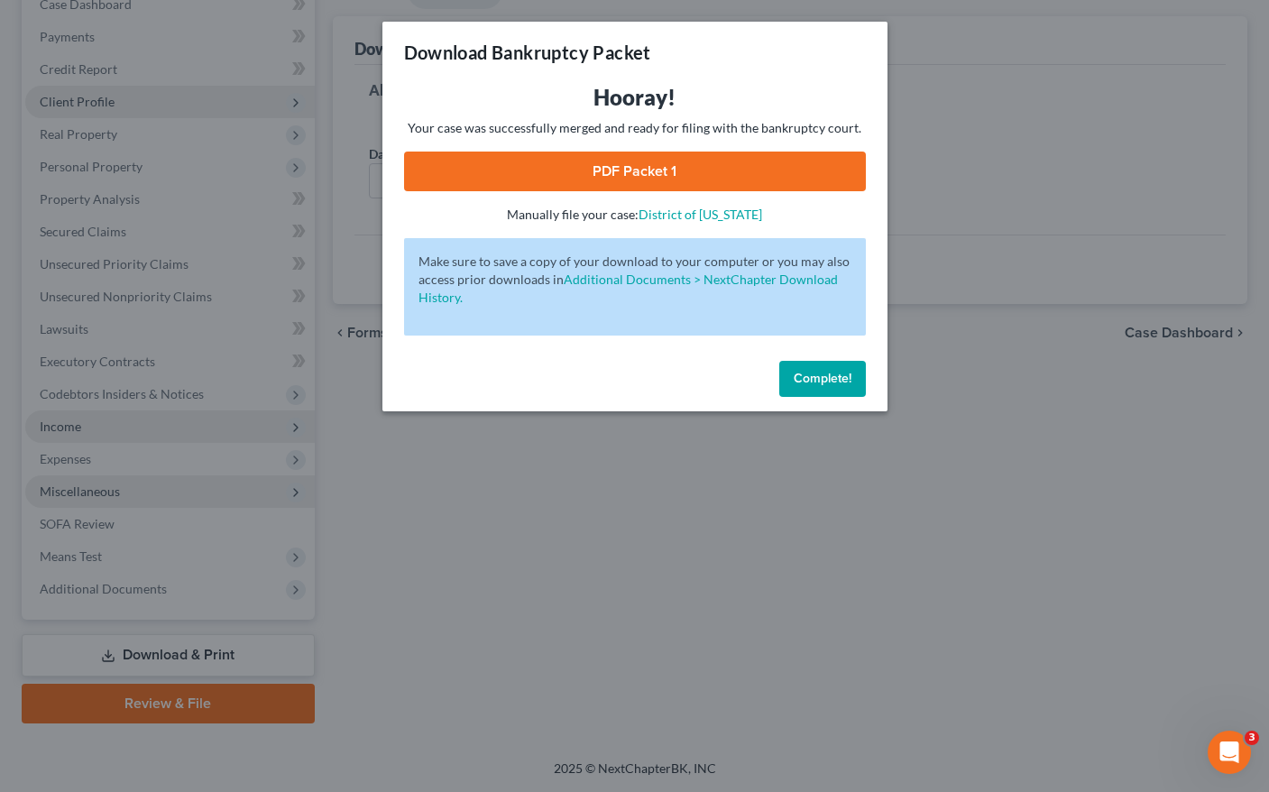
click at [648, 150] on div "Hooray! Your case was successfully merged and ready for filing with the bankrup…" at bounding box center [635, 153] width 462 height 141
click at [654, 160] on link "PDF Packet 1" at bounding box center [635, 171] width 462 height 40
click at [819, 374] on span "Complete!" at bounding box center [822, 378] width 58 height 15
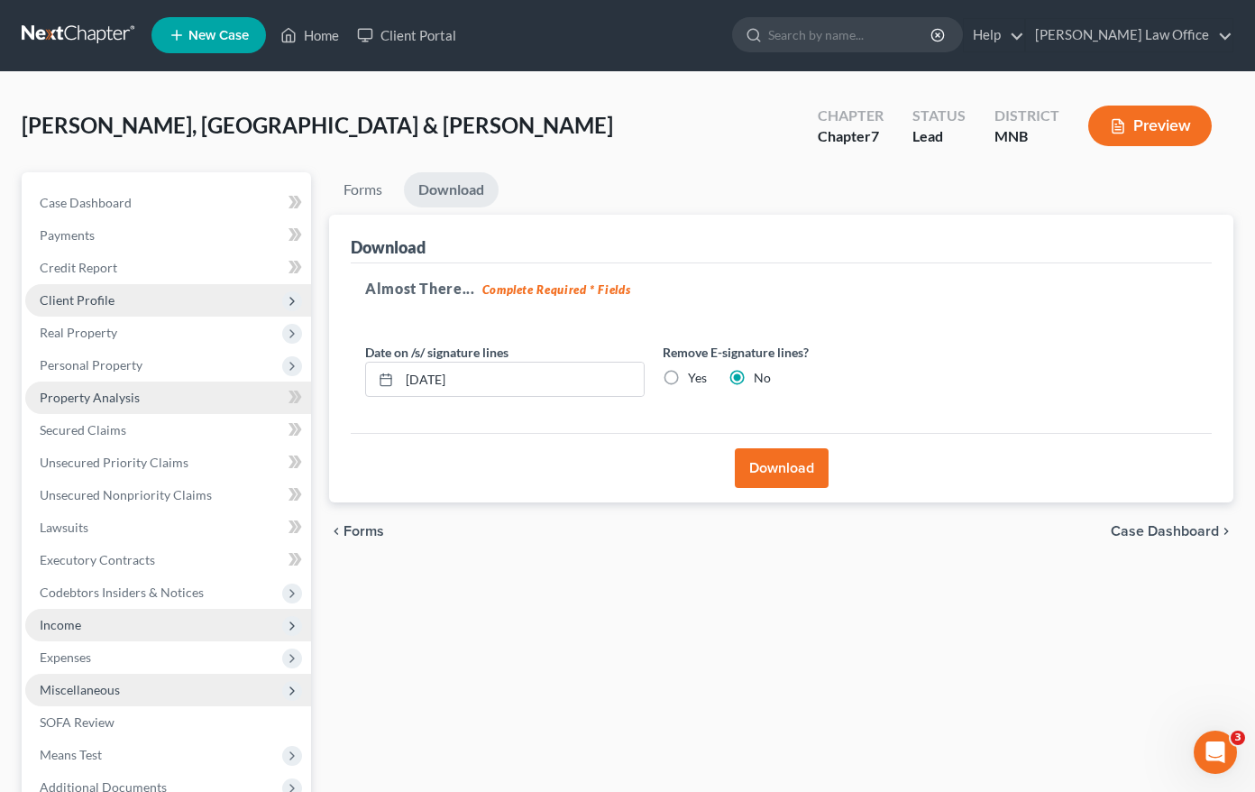
scroll to position [0, 0]
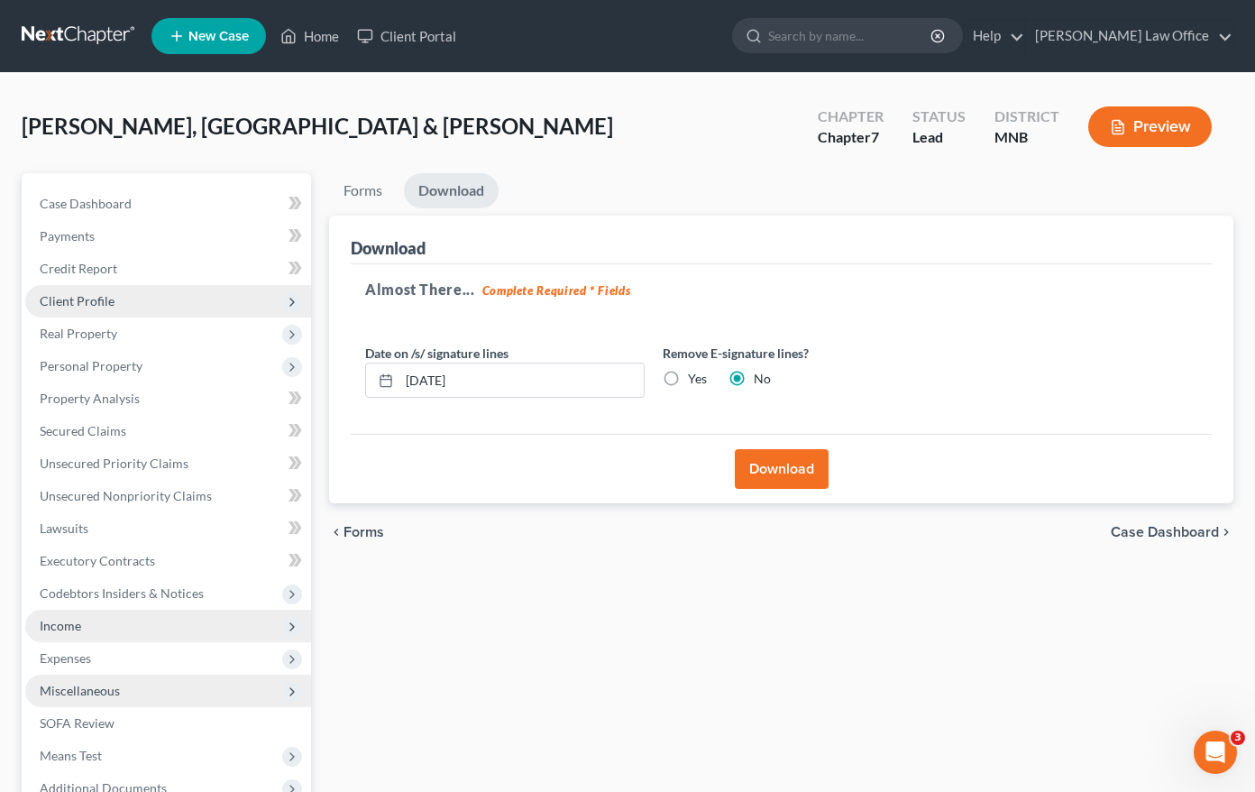
click at [298, 298] on icon at bounding box center [292, 302] width 14 height 14
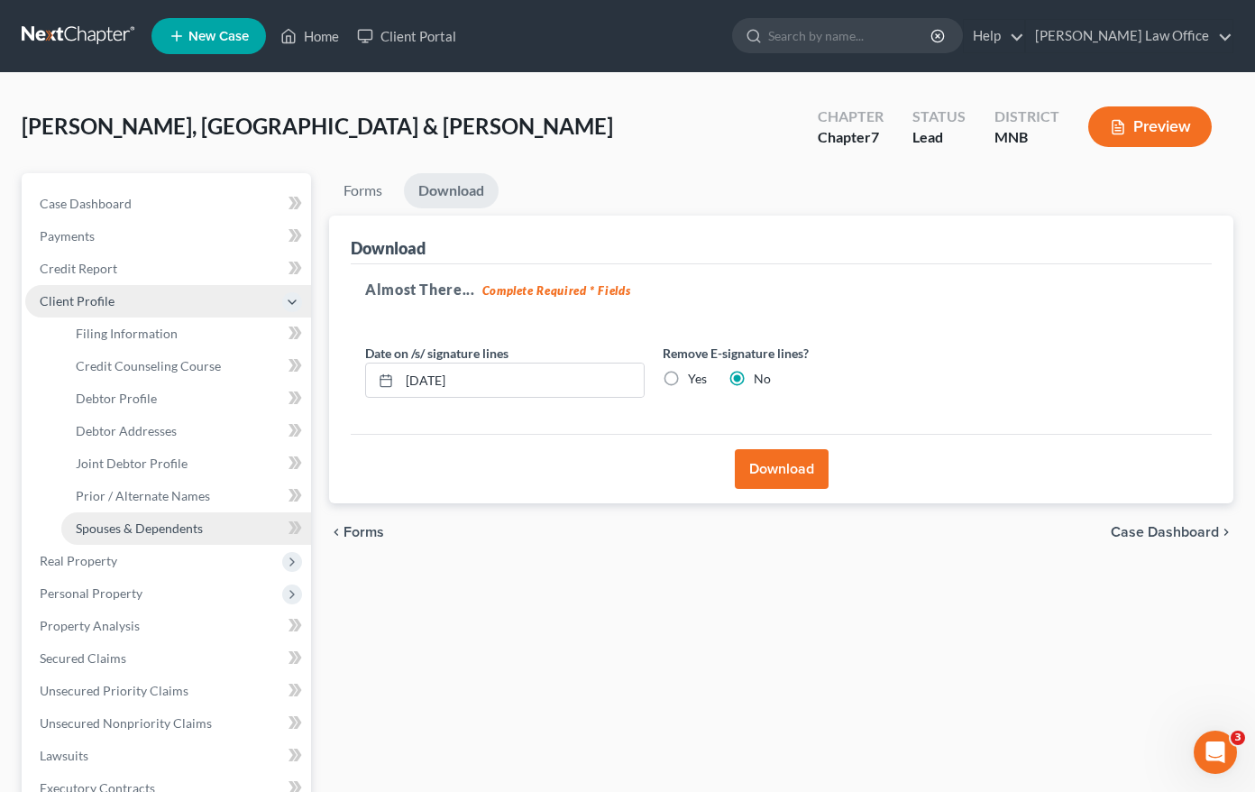
click at [202, 527] on span "Spouses & Dependents" at bounding box center [139, 527] width 127 height 15
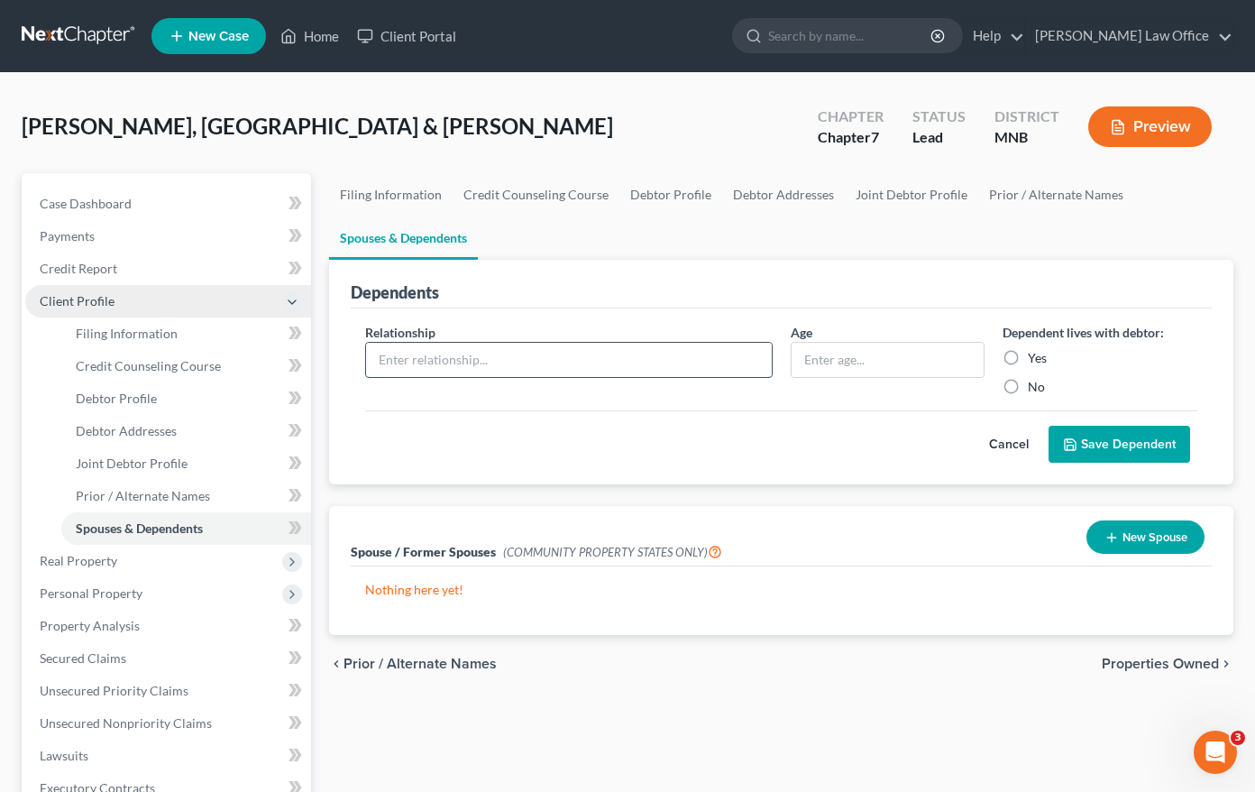
click at [453, 357] on input "text" at bounding box center [569, 360] width 406 height 34
type input "Adult Son"
click at [1028, 360] on label "Yes" at bounding box center [1037, 358] width 19 height 18
click at [1035, 360] on input "Yes" at bounding box center [1041, 355] width 12 height 12
radio input "true"
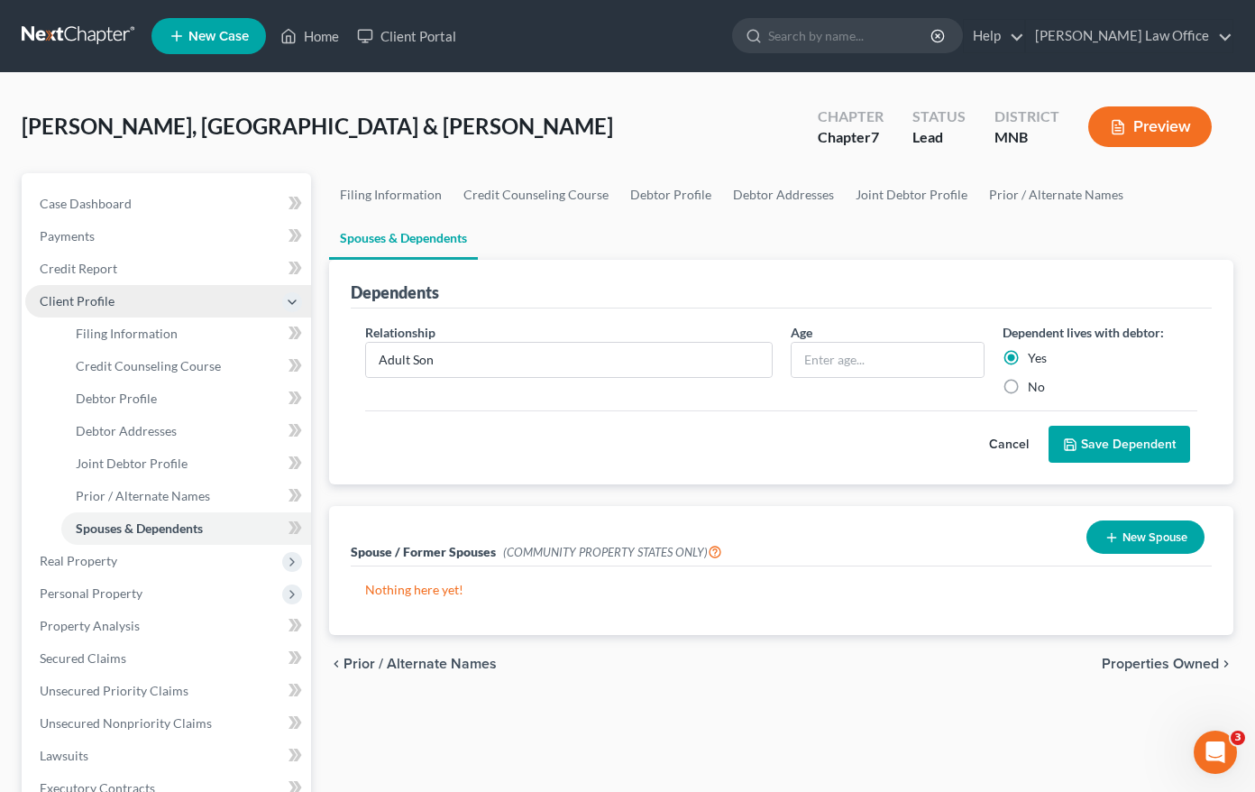
click at [867, 269] on div "Dependents" at bounding box center [781, 284] width 861 height 49
click at [838, 359] on input "text" at bounding box center [888, 360] width 193 height 34
type input "27"
click at [728, 455] on div "Cancel Save Dependent" at bounding box center [781, 436] width 832 height 53
click at [1165, 449] on button "Save Dependent" at bounding box center [1120, 445] width 142 height 38
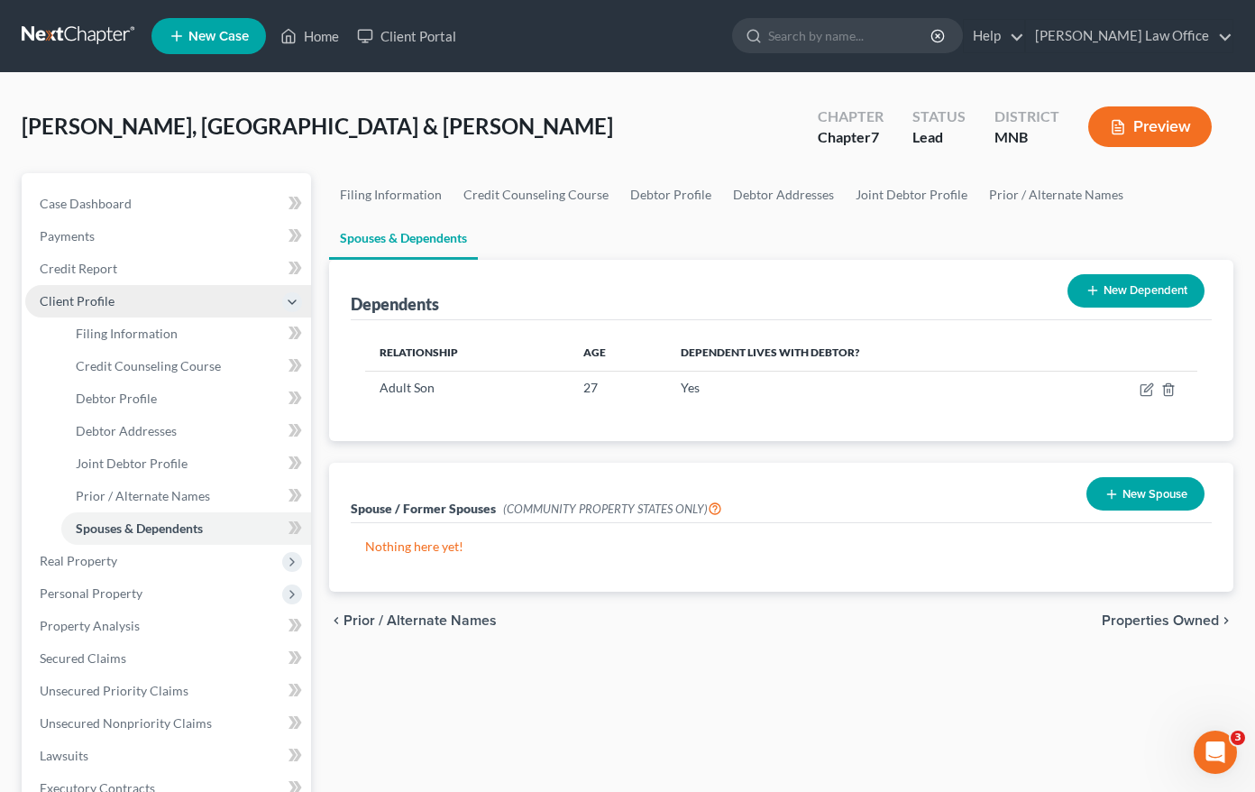
click at [1169, 629] on div "chevron_left Prior / Alternate Names Properties Owned chevron_right" at bounding box center [781, 620] width 904 height 58
click at [1159, 621] on span "Properties Owned" at bounding box center [1160, 620] width 117 height 14
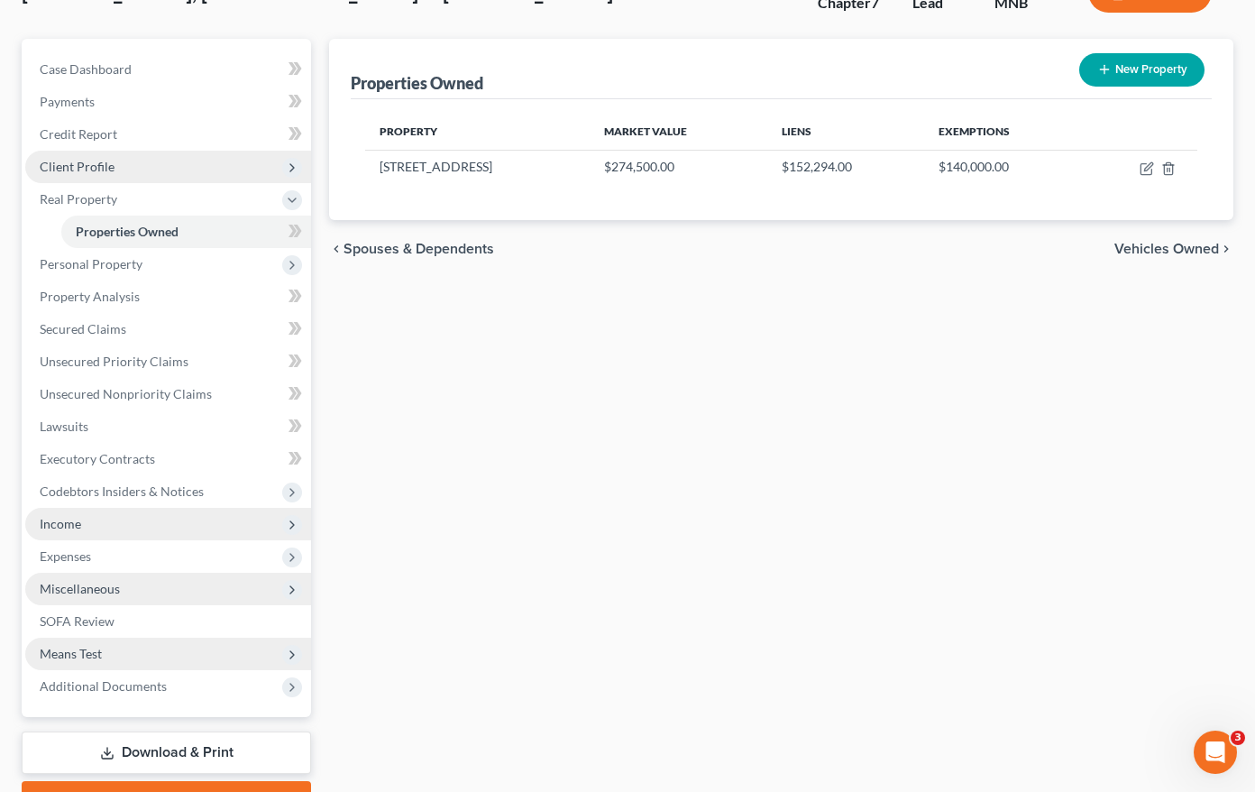
scroll to position [232, 0]
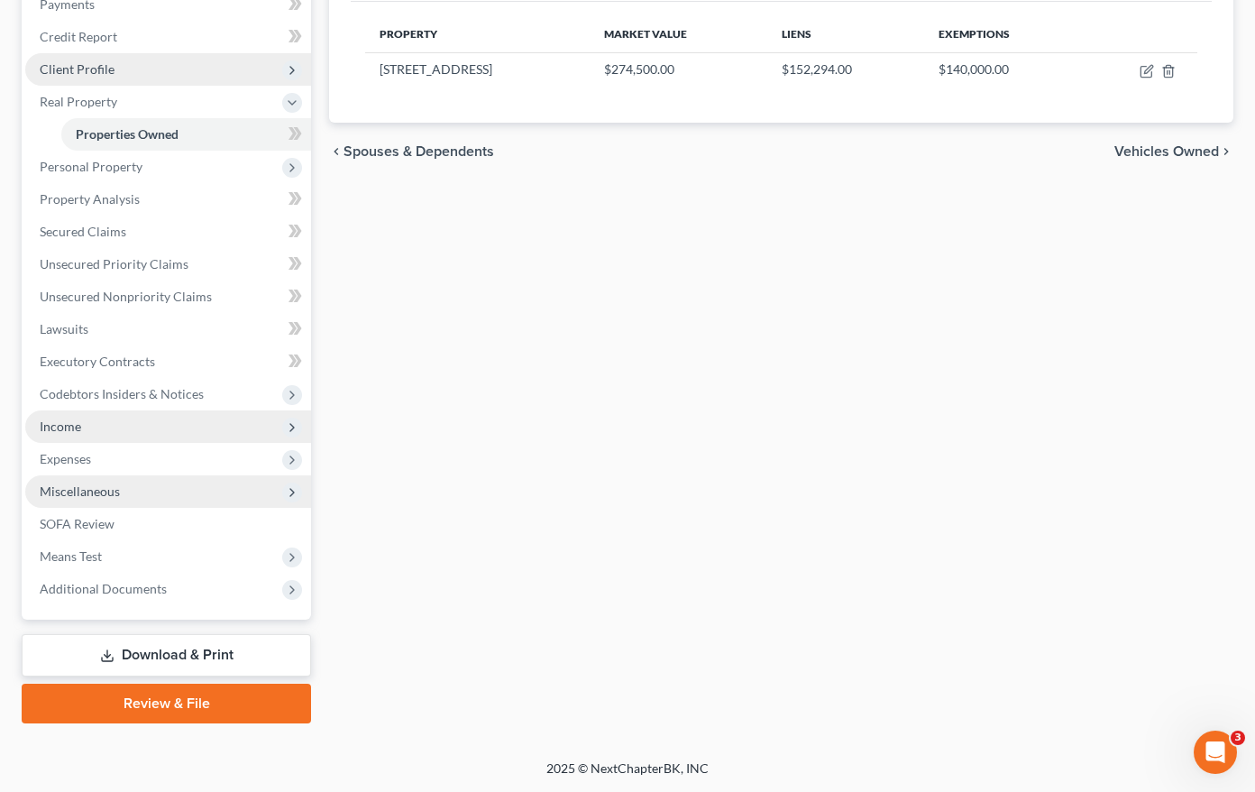
click at [133, 645] on link "Download & Print" at bounding box center [166, 655] width 289 height 42
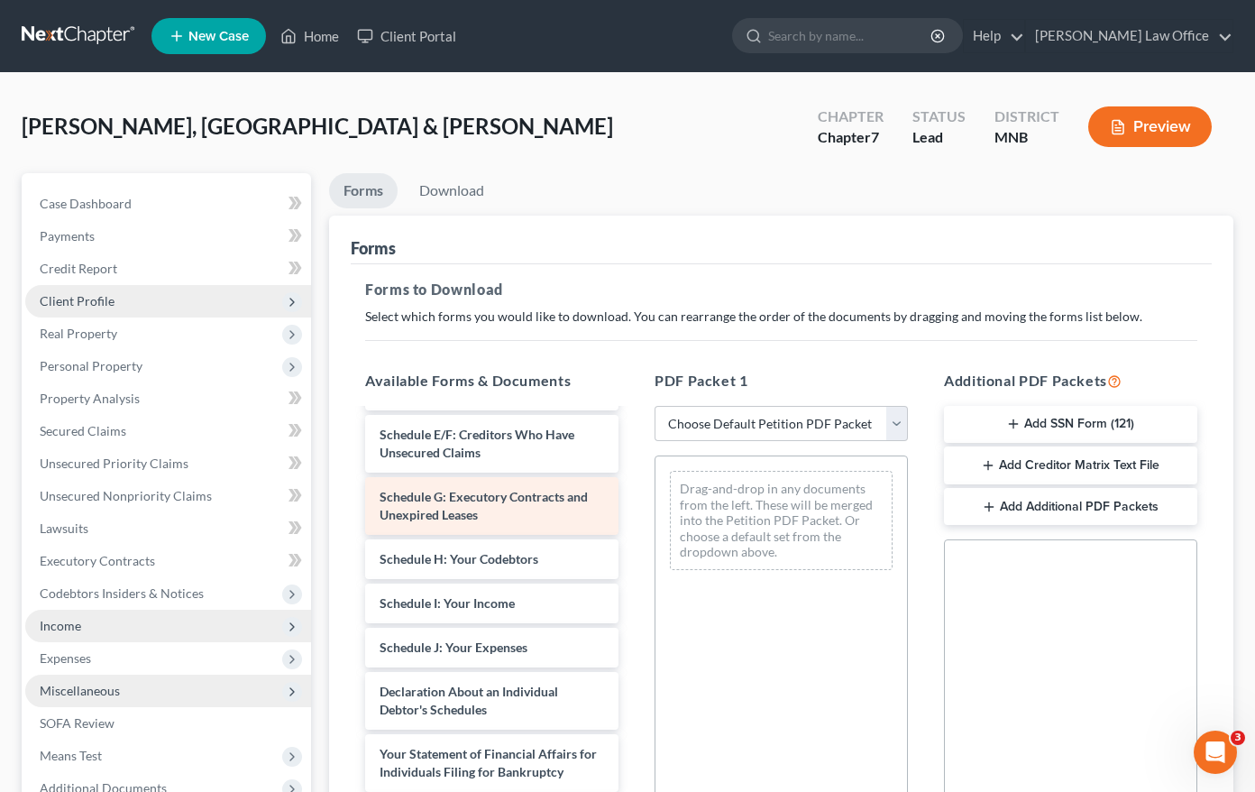
scroll to position [451, 0]
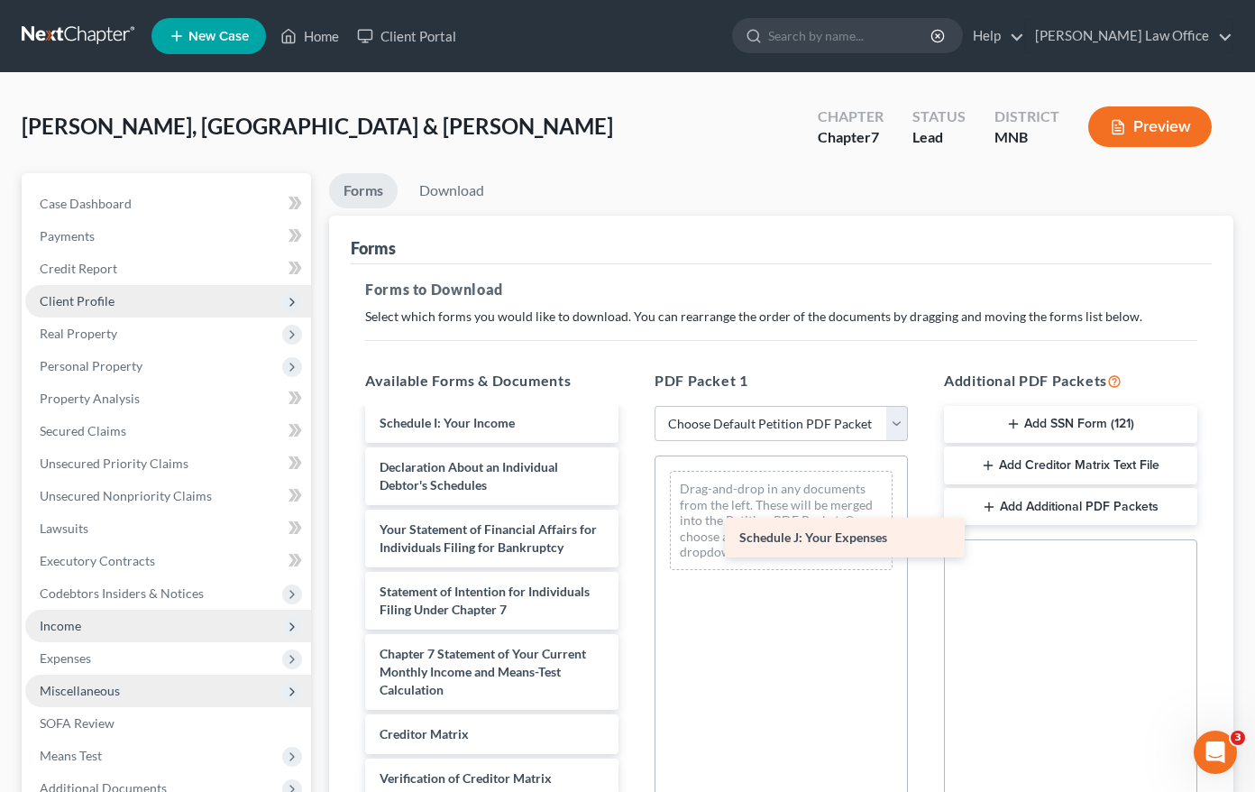
drag, startPoint x: 475, startPoint y: 489, endPoint x: 803, endPoint y: 543, distance: 332.6
click at [633, 542] on div "Schedule J: Your Expenses Voluntary Petition for Individuals Filing for Bankrup…" at bounding box center [492, 431] width 282 height 945
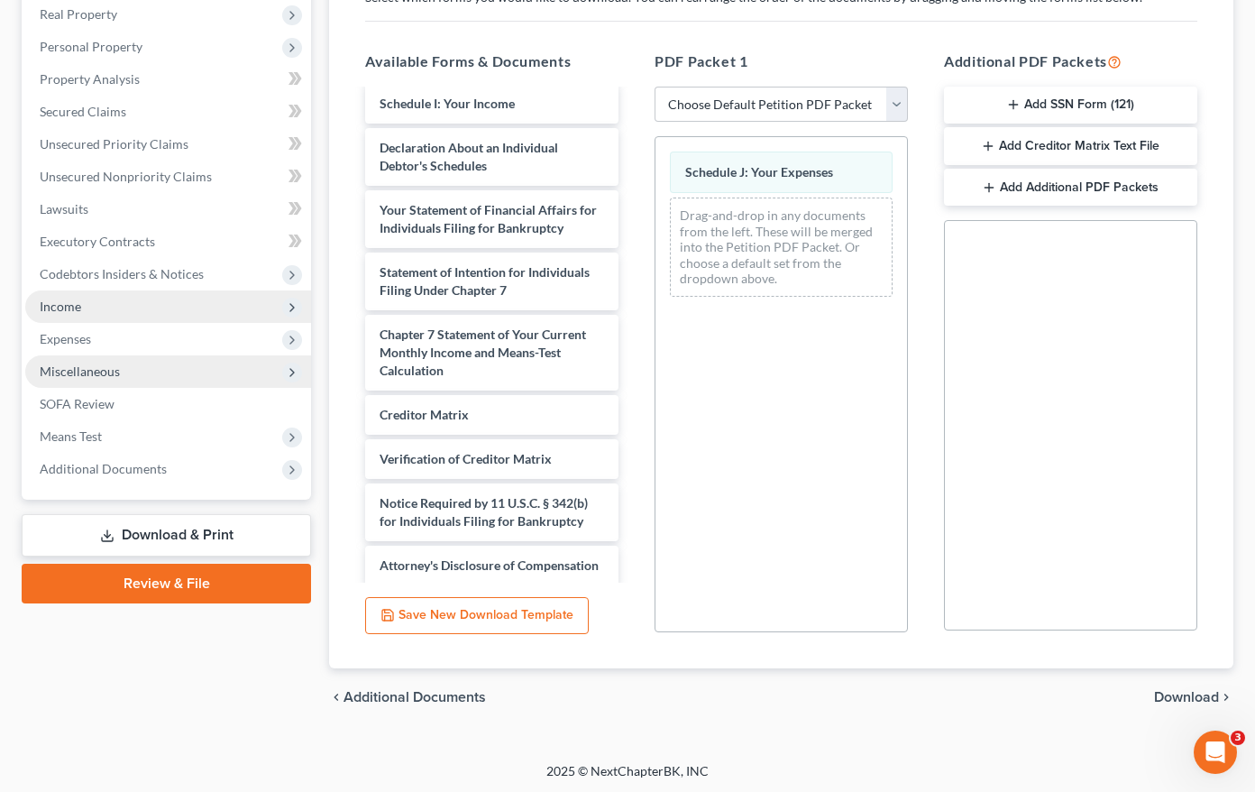
scroll to position [322, 0]
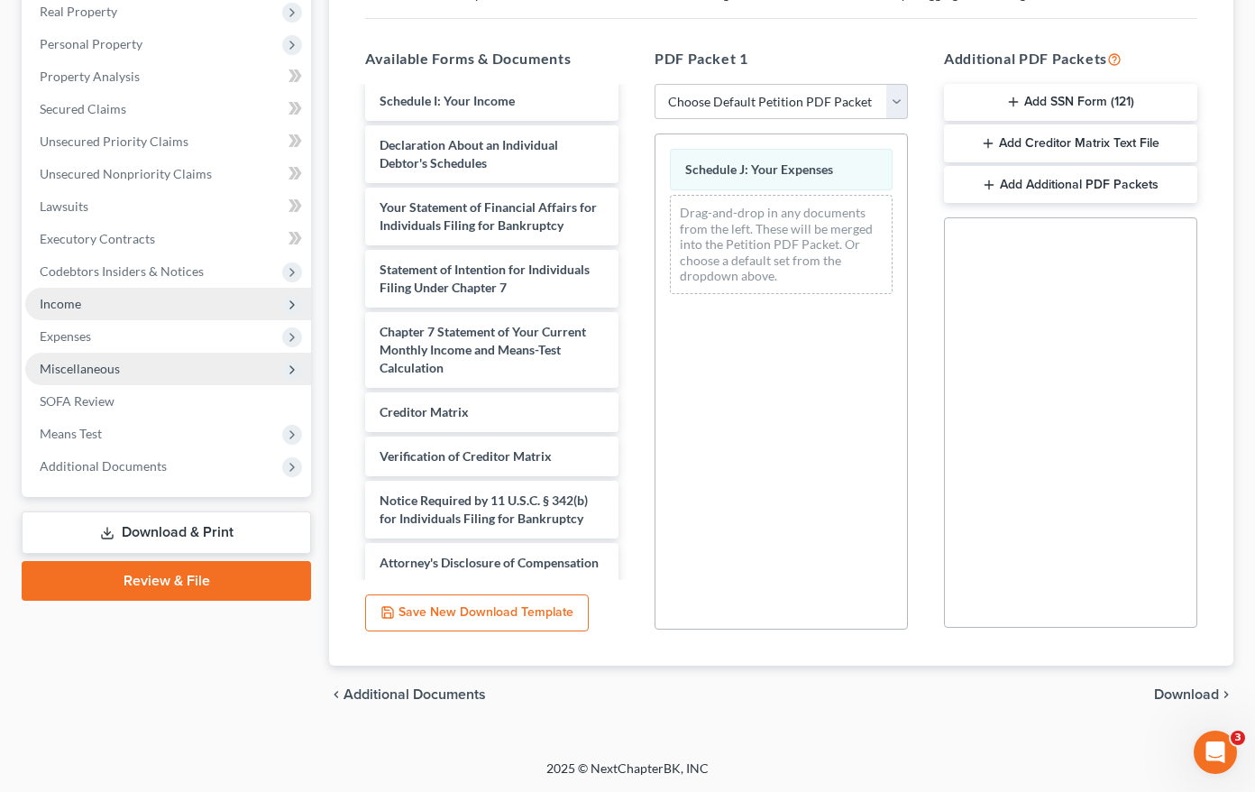
click at [1196, 693] on span "Download" at bounding box center [1186, 694] width 65 height 14
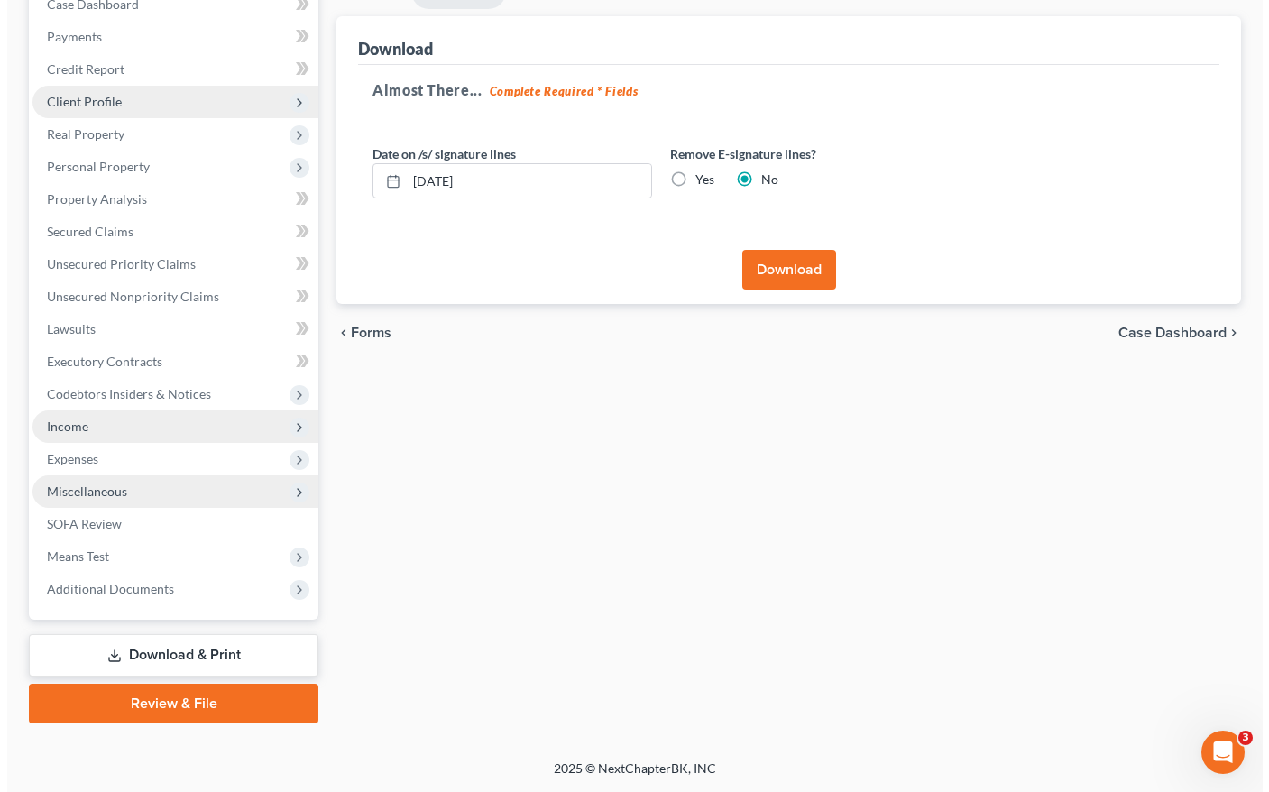
scroll to position [199, 0]
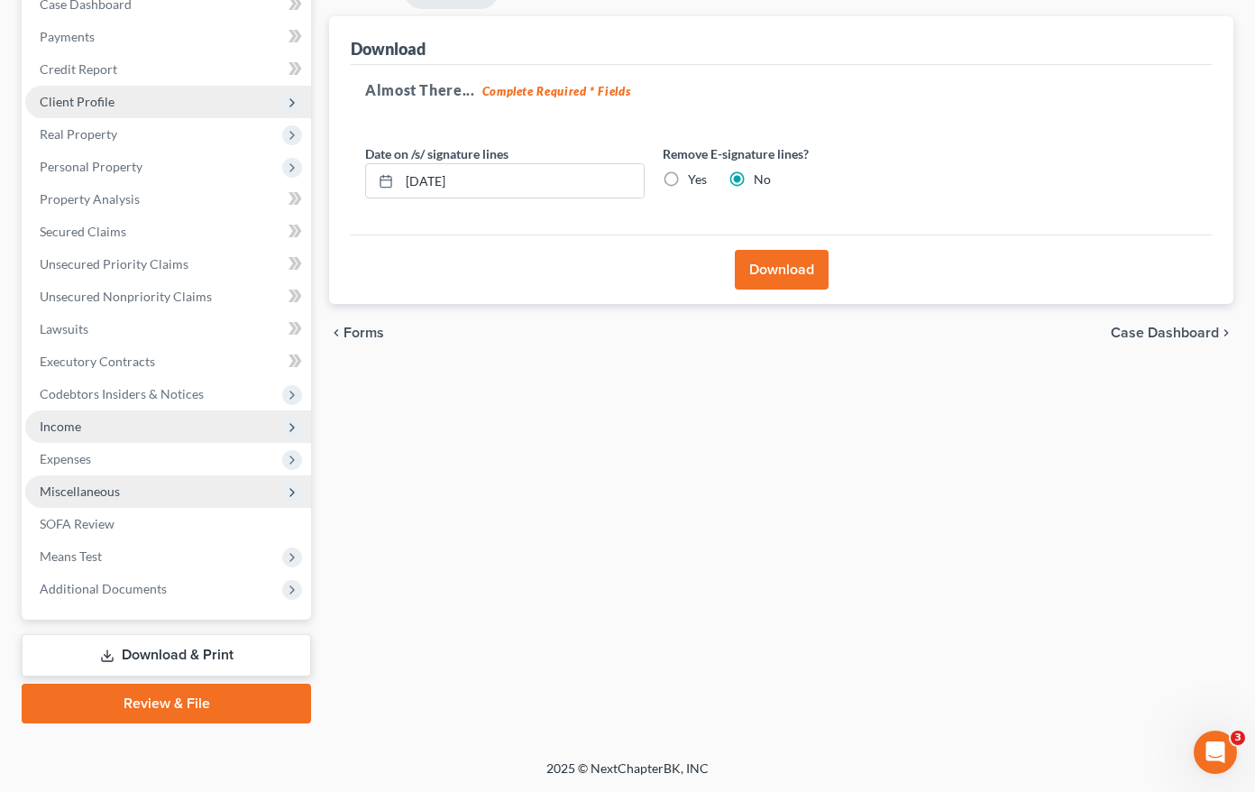
click at [794, 258] on button "Download" at bounding box center [782, 270] width 94 height 40
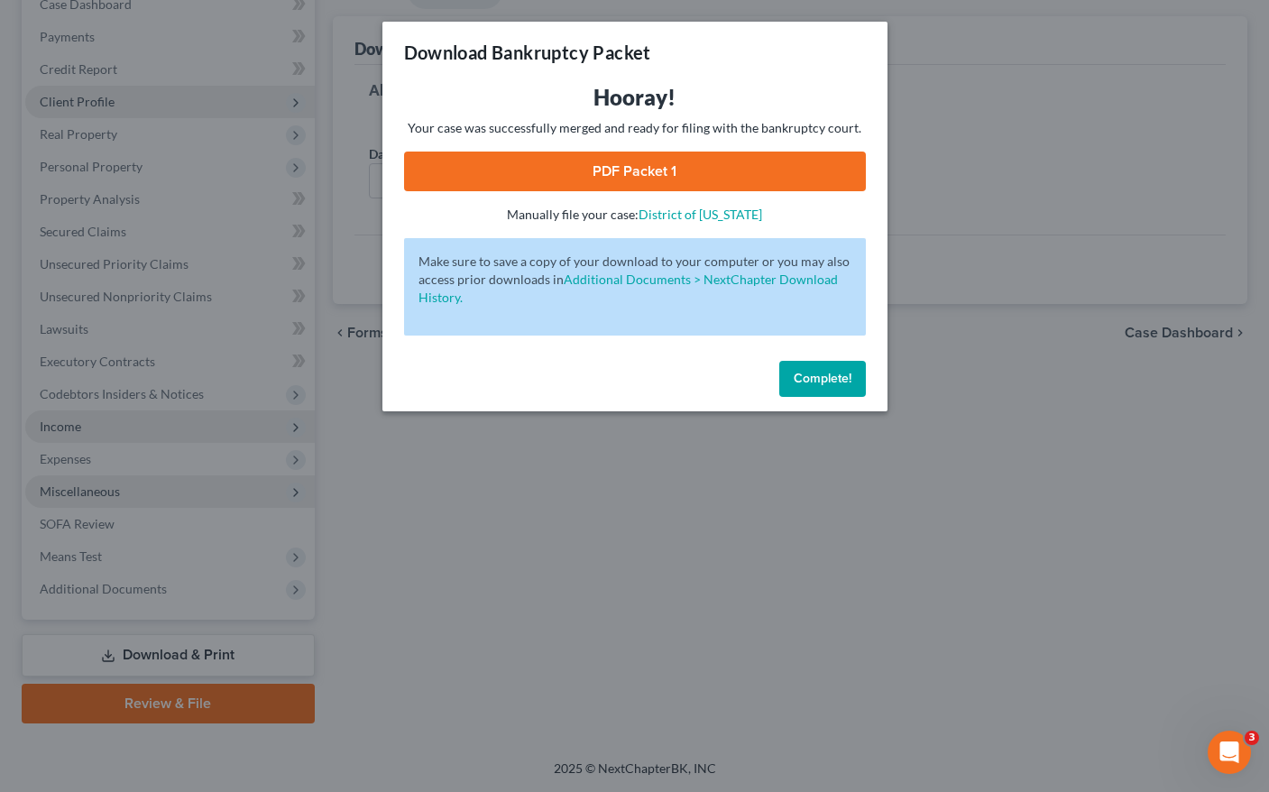
click at [580, 183] on link "PDF Packet 1" at bounding box center [635, 171] width 462 height 40
